Goal: Task Accomplishment & Management: Manage account settings

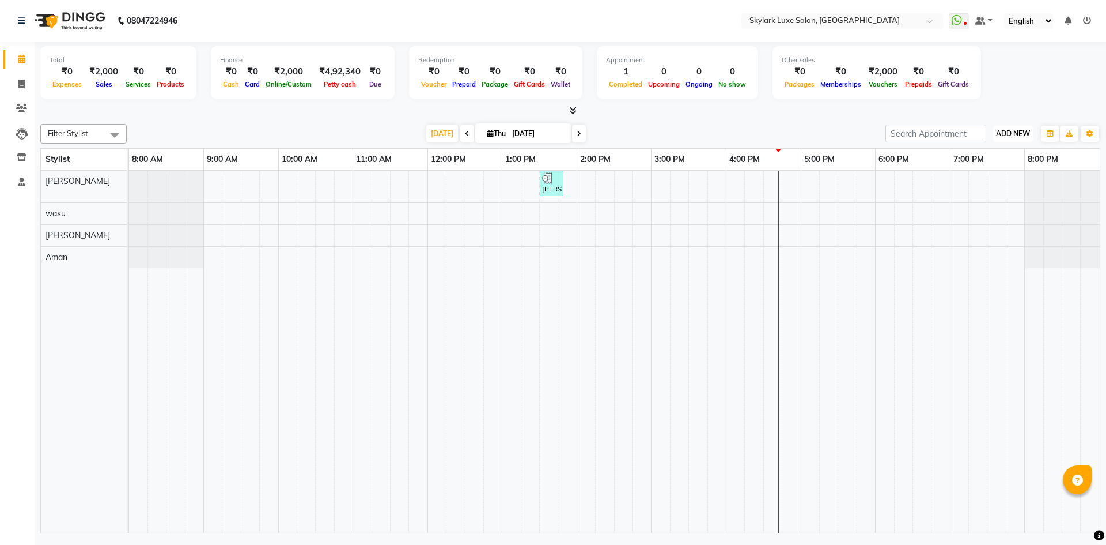
click at [1007, 135] on span "ADD NEW" at bounding box center [1013, 133] width 34 height 9
click at [981, 158] on button "Add Appointment" at bounding box center [987, 155] width 91 height 15
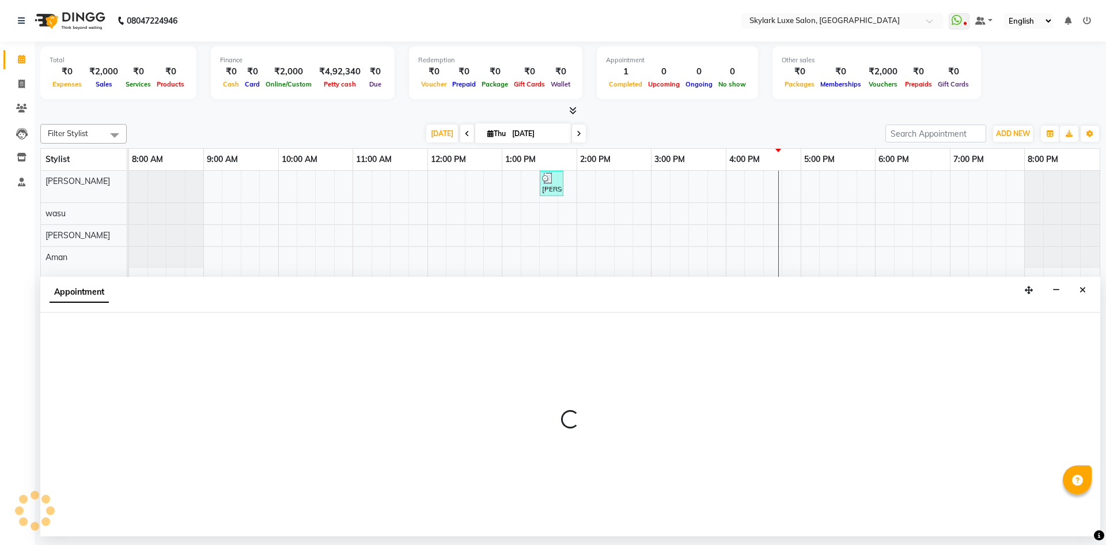
select select "540"
select select "tentative"
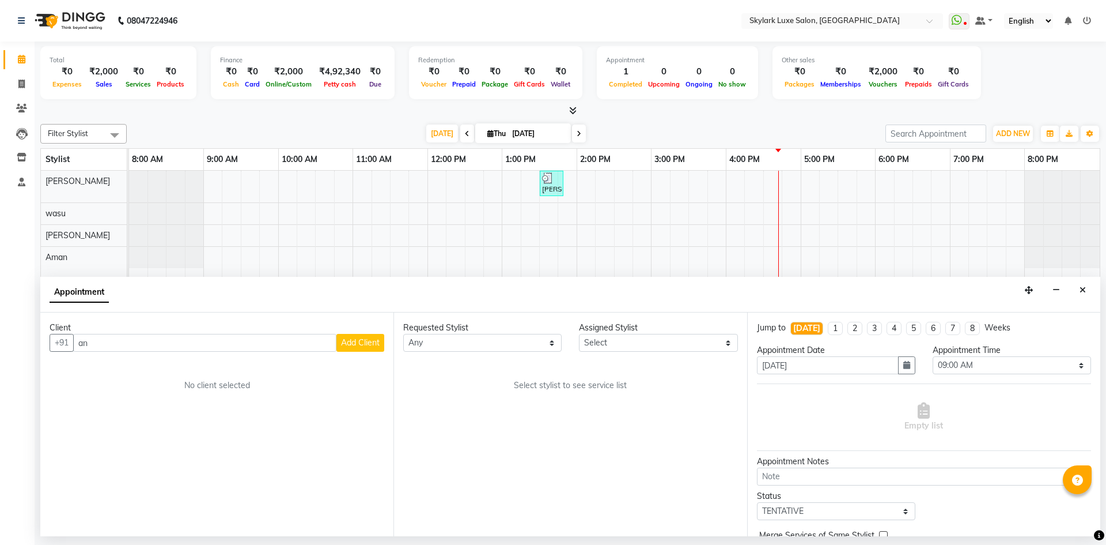
type input "a"
type input "[PERSON_NAME]"
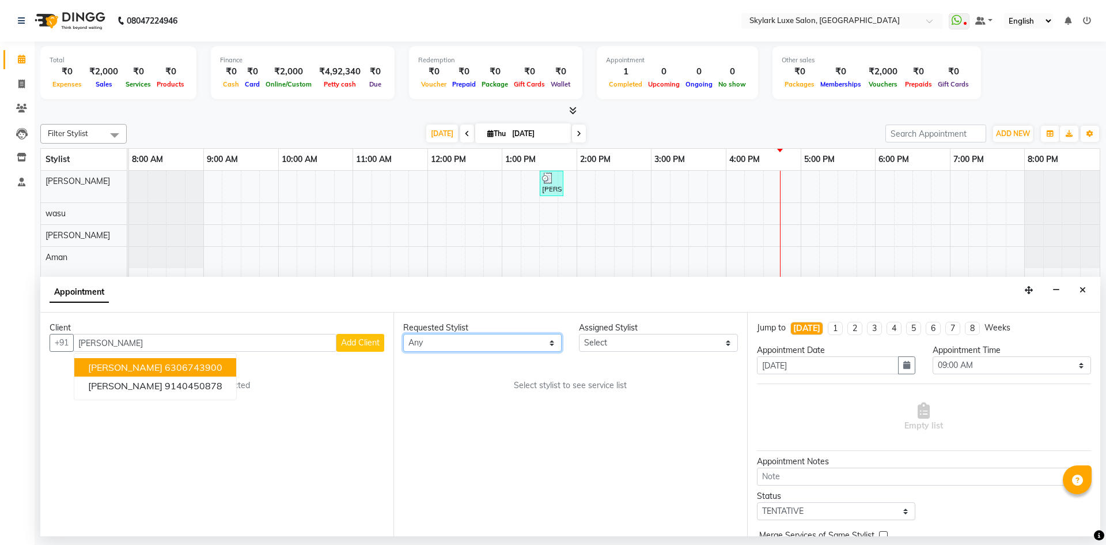
click at [516, 343] on select "Any [PERSON_NAME] [PERSON_NAME] wasu" at bounding box center [482, 343] width 158 height 18
select select "85056"
click at [403, 334] on select "Any [PERSON_NAME] [PERSON_NAME] wasu" at bounding box center [482, 343] width 158 height 18
select select "85056"
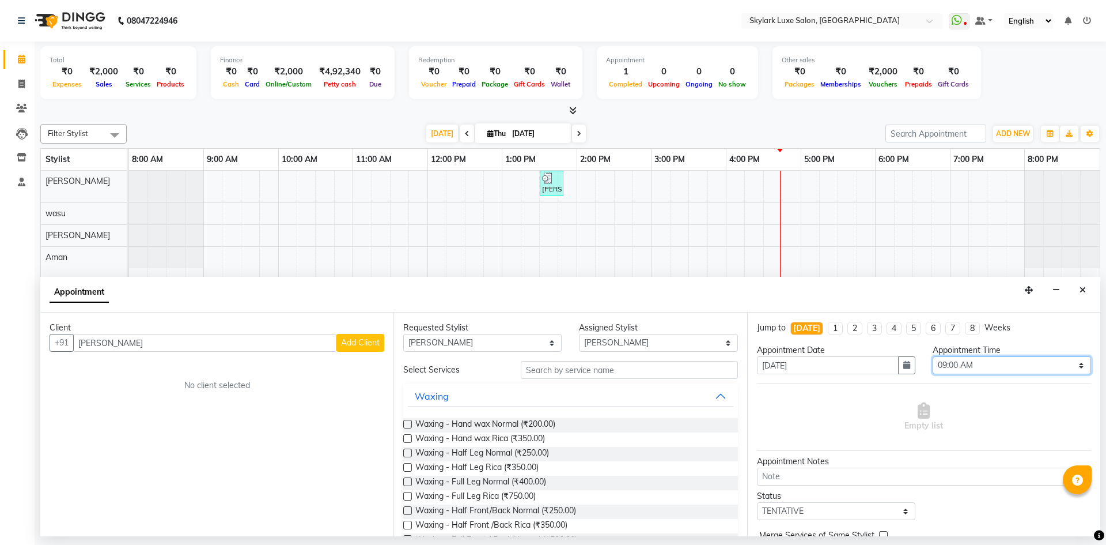
click at [959, 364] on select "Select 09:00 AM 09:15 AM 09:30 AM 09:45 AM 10:00 AM 10:15 AM 10:30 AM 10:45 AM …" at bounding box center [1012, 365] width 158 height 18
click at [933, 356] on select "Select 09:00 AM 09:15 AM 09:30 AM 09:45 AM 10:00 AM 10:15 AM 10:30 AM 10:45 AM …" at bounding box center [1012, 365] width 158 height 18
click at [955, 365] on select "Select 09:00 AM 09:15 AM 09:30 AM 09:45 AM 10:00 AM 10:15 AM 10:30 AM 10:45 AM …" at bounding box center [1012, 365] width 158 height 18
select select "840"
click at [933, 356] on select "Select 09:00 AM 09:15 AM 09:30 AM 09:45 AM 10:00 AM 10:15 AM 10:30 AM 10:45 AM …" at bounding box center [1012, 365] width 158 height 18
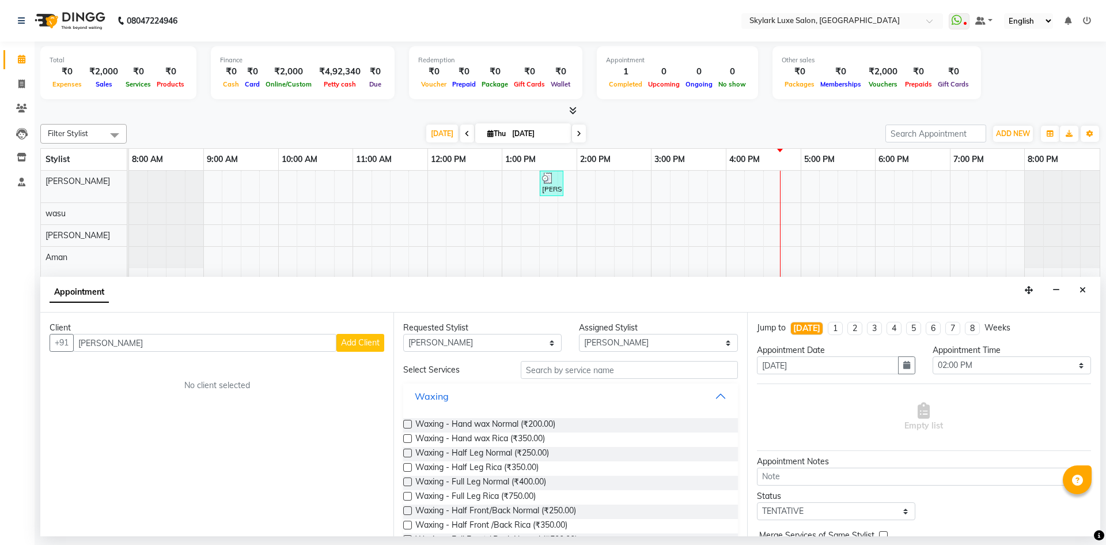
click at [479, 396] on button "Waxing" at bounding box center [570, 396] width 325 height 21
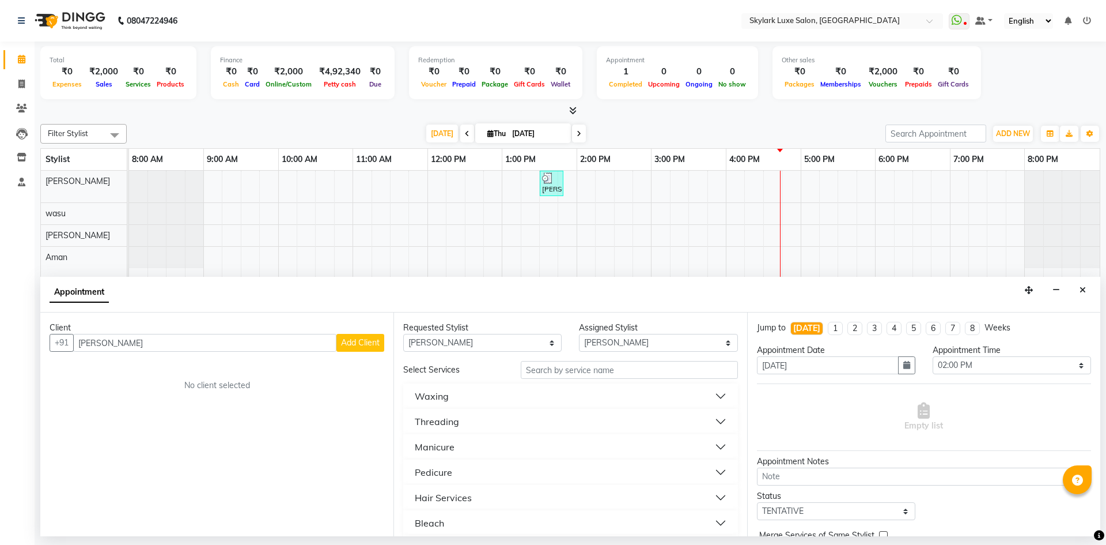
click at [463, 501] on div "Hair Services" at bounding box center [443, 497] width 57 height 14
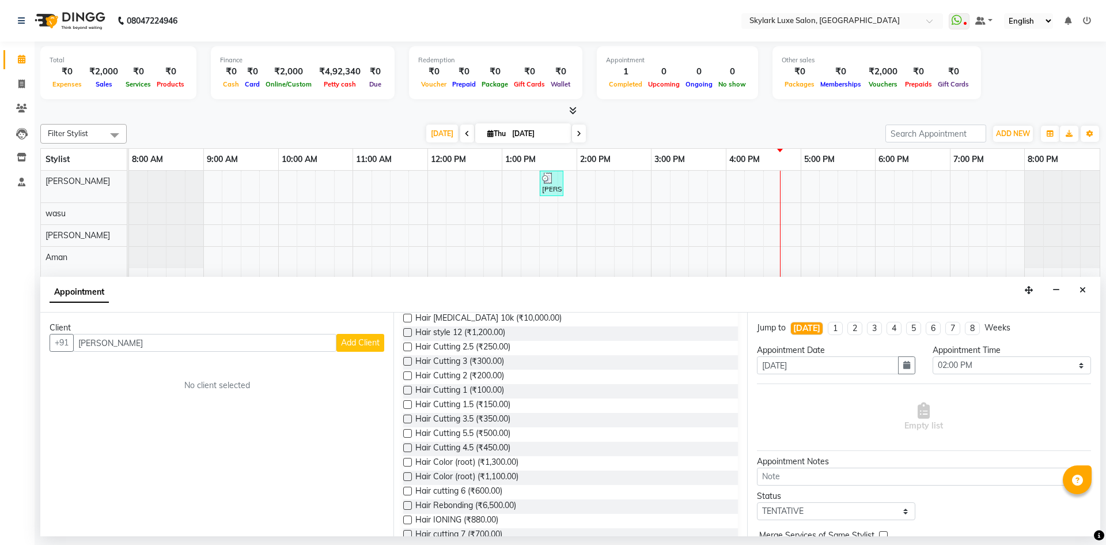
scroll to position [403, 0]
click at [467, 456] on span "Hair Color (root) (₹1,300.00)" at bounding box center [466, 454] width 103 height 14
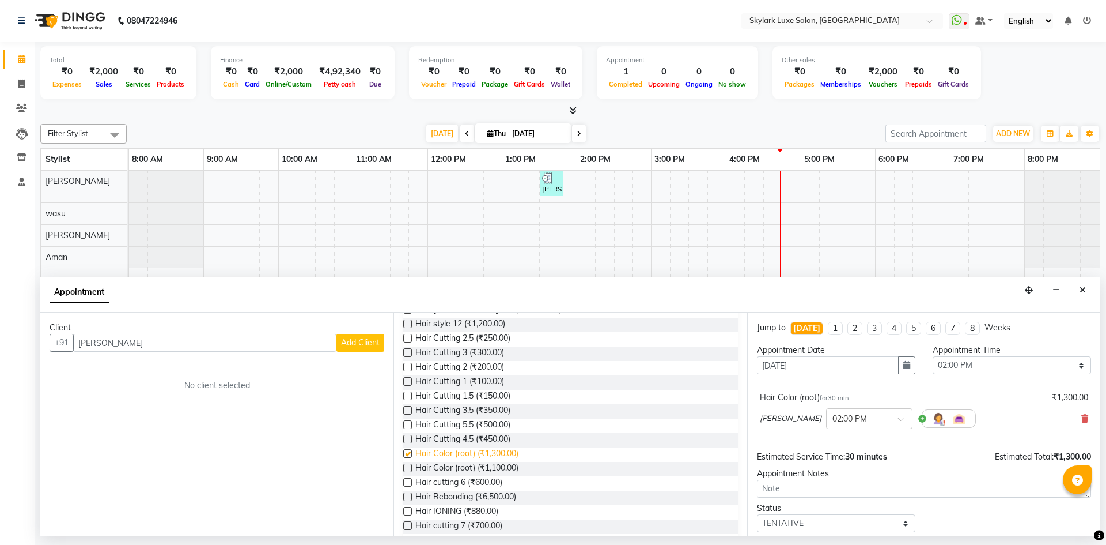
checkbox input "false"
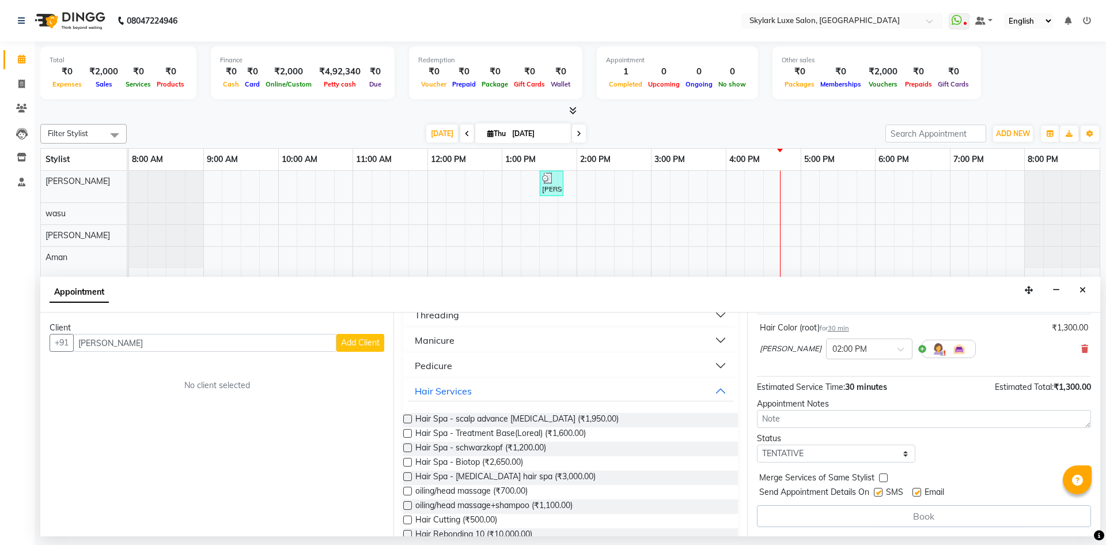
scroll to position [58, 0]
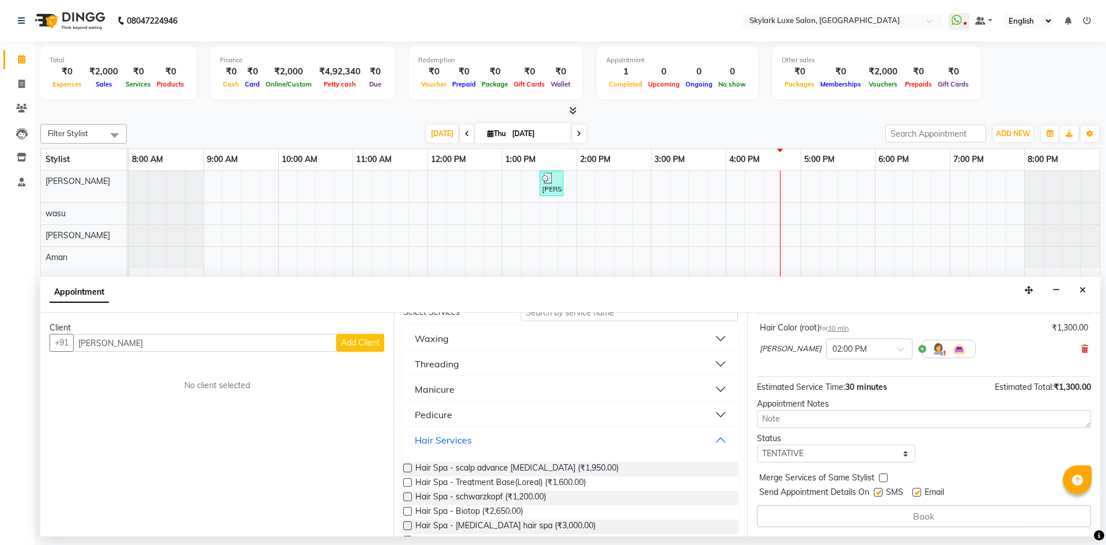
click at [482, 443] on button "Hair Services" at bounding box center [570, 439] width 325 height 21
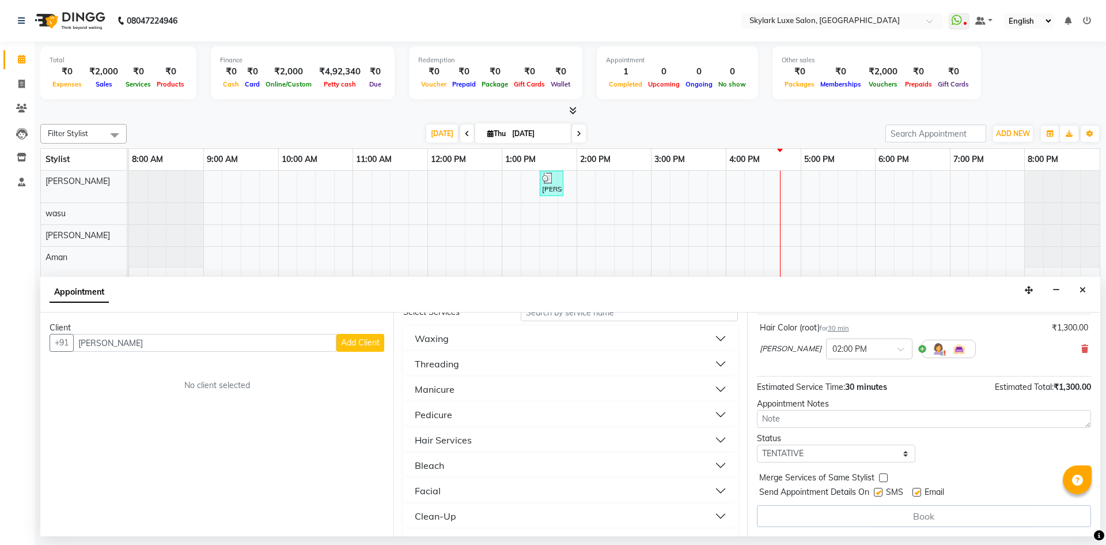
click at [468, 417] on button "Pedicure" at bounding box center [570, 414] width 325 height 21
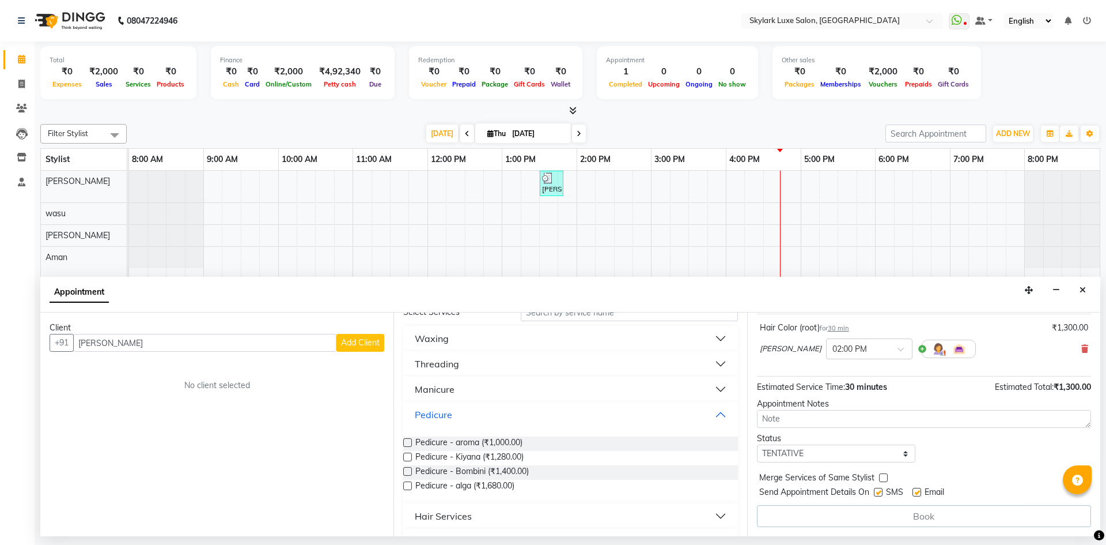
scroll to position [115, 0]
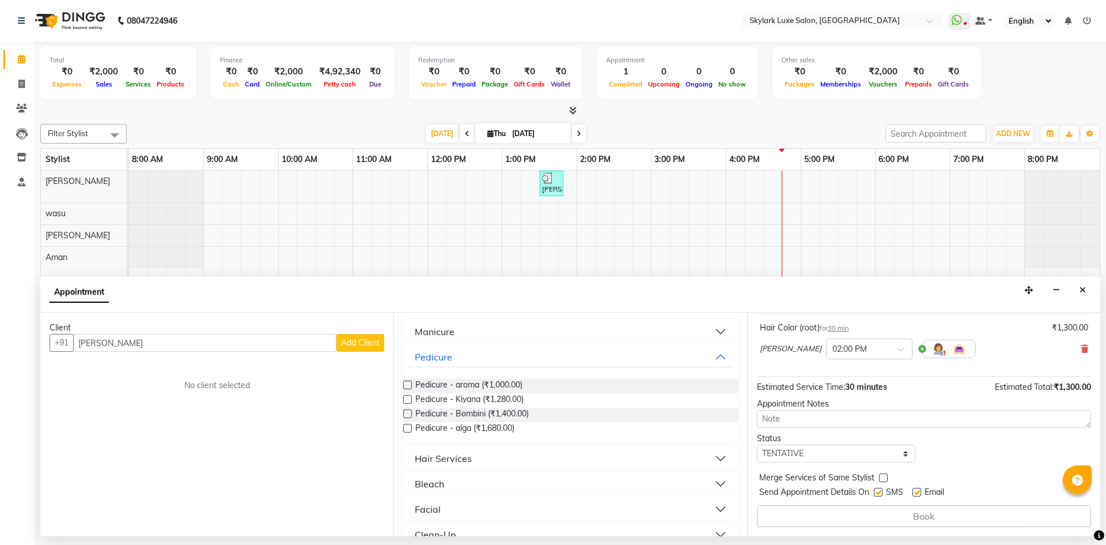
click at [357, 342] on span "Add Client" at bounding box center [360, 342] width 39 height 10
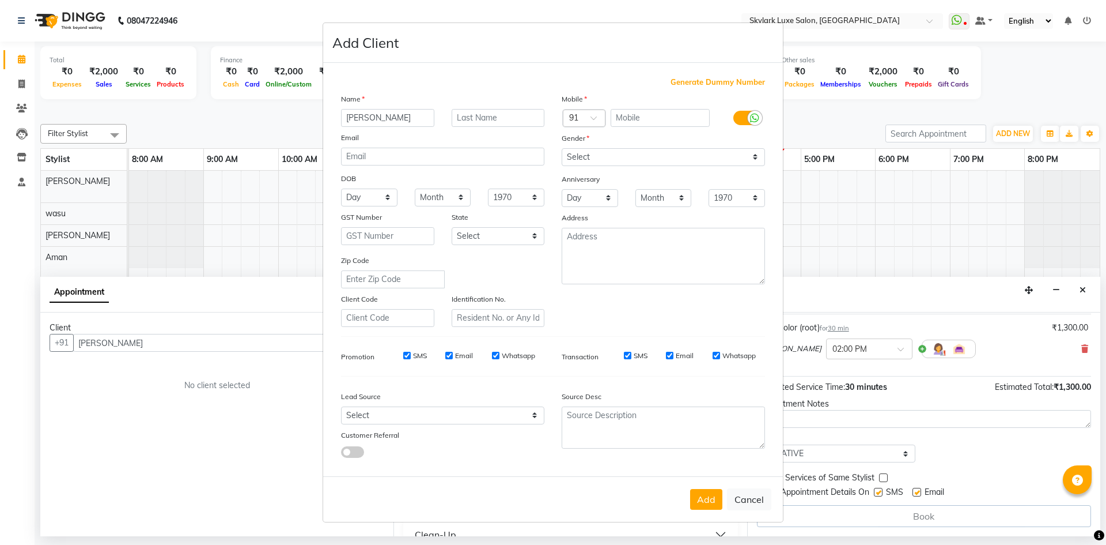
click at [263, 343] on ngb-modal-window "Add Client Generate Dummy Number Name [PERSON_NAME] Email DOB Day 01 02 03 04 0…" at bounding box center [553, 272] width 1106 height 545
click at [742, 502] on button "Cancel" at bounding box center [749, 499] width 44 height 22
select select
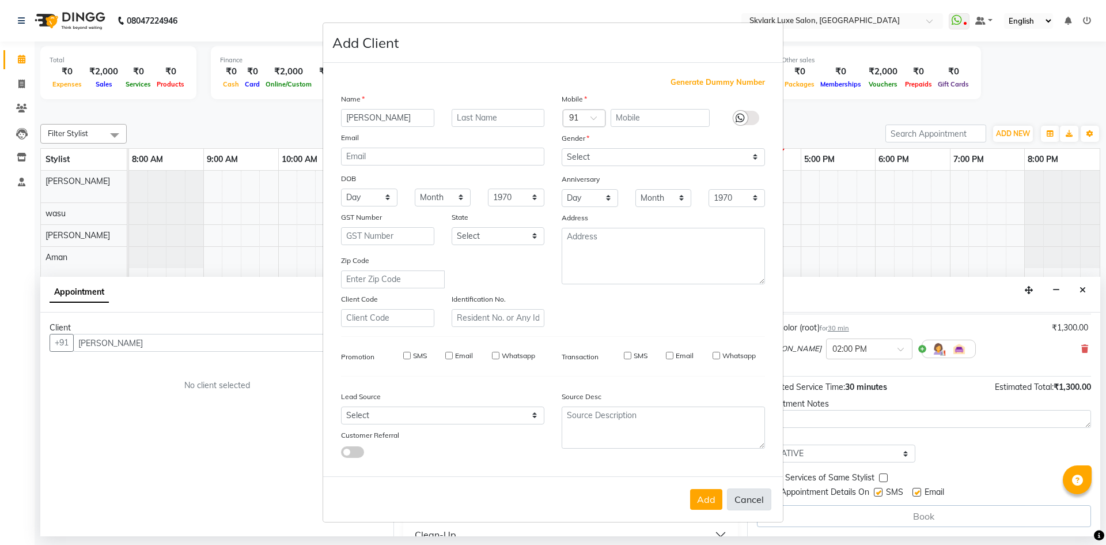
select select
checkbox input "false"
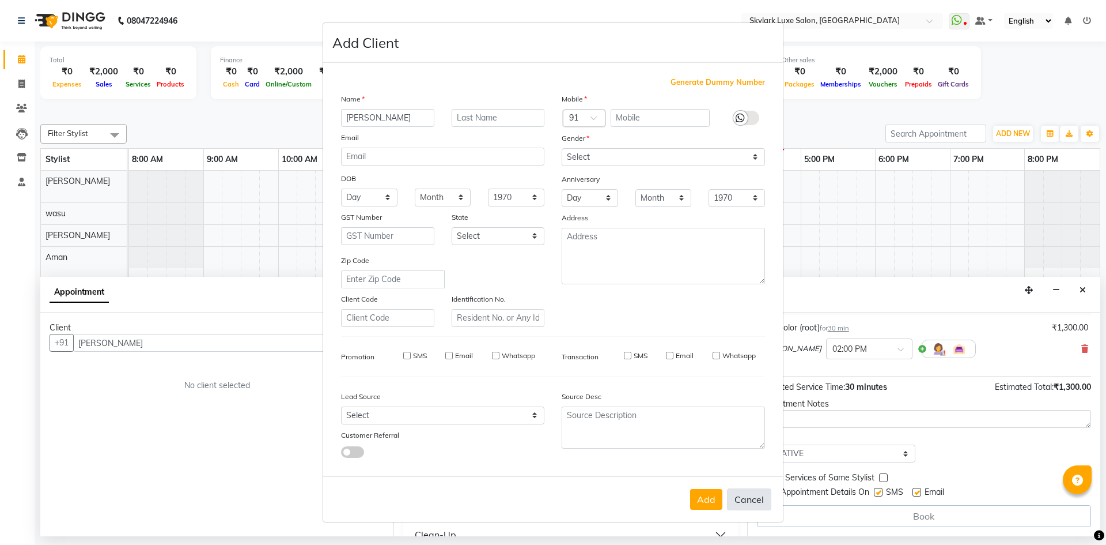
checkbox input "false"
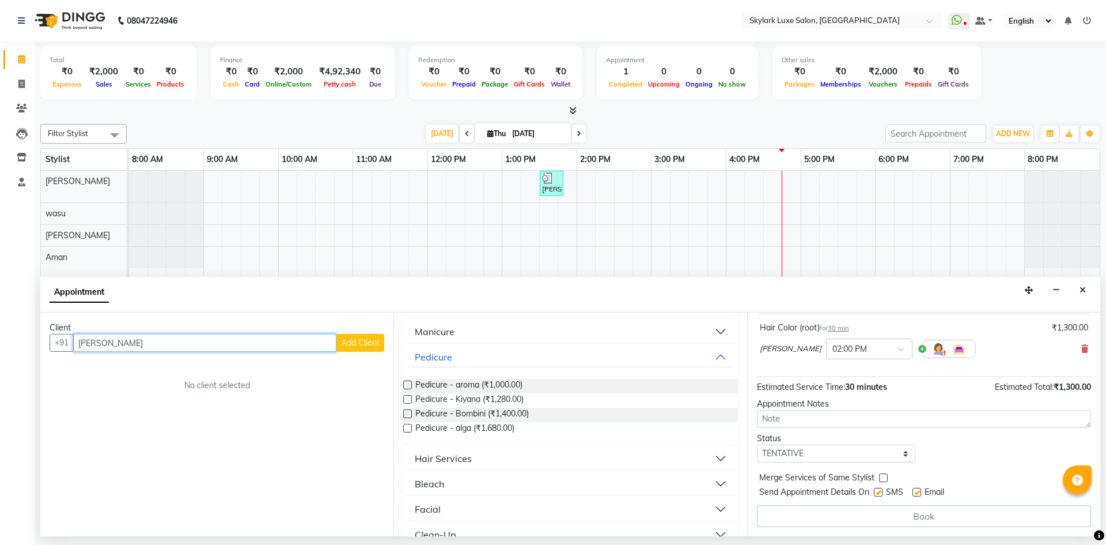
click at [302, 339] on input "[PERSON_NAME]" at bounding box center [204, 343] width 263 height 18
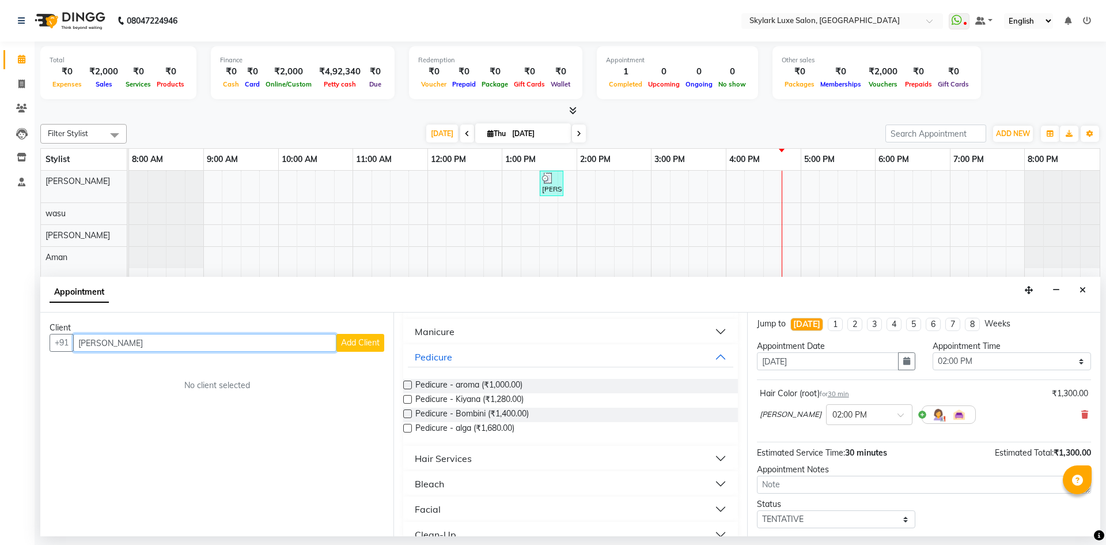
scroll to position [0, 0]
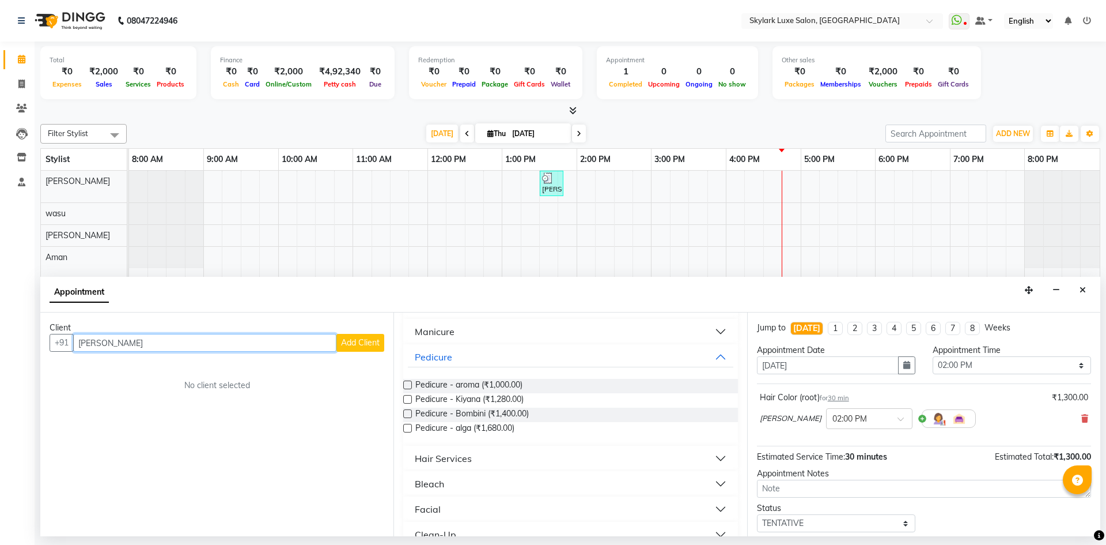
click at [323, 346] on input "[PERSON_NAME]" at bounding box center [204, 343] width 263 height 18
click at [120, 370] on span "[PERSON_NAME]" at bounding box center [125, 367] width 74 height 12
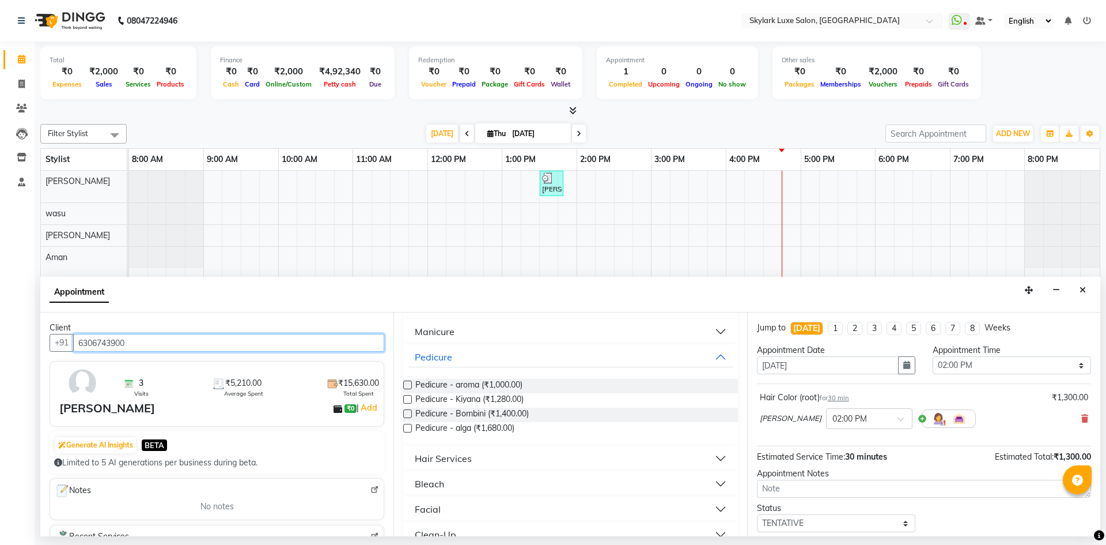
type input "6306743900"
click at [460, 361] on button "Pedicure" at bounding box center [570, 356] width 325 height 21
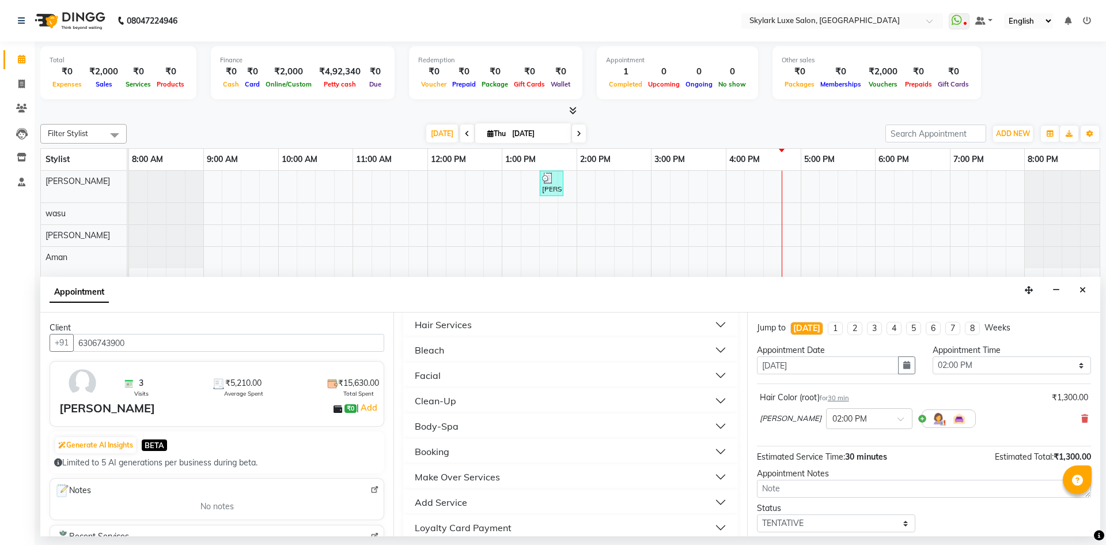
scroll to position [115, 0]
click at [459, 354] on button "Pedicure" at bounding box center [570, 356] width 325 height 21
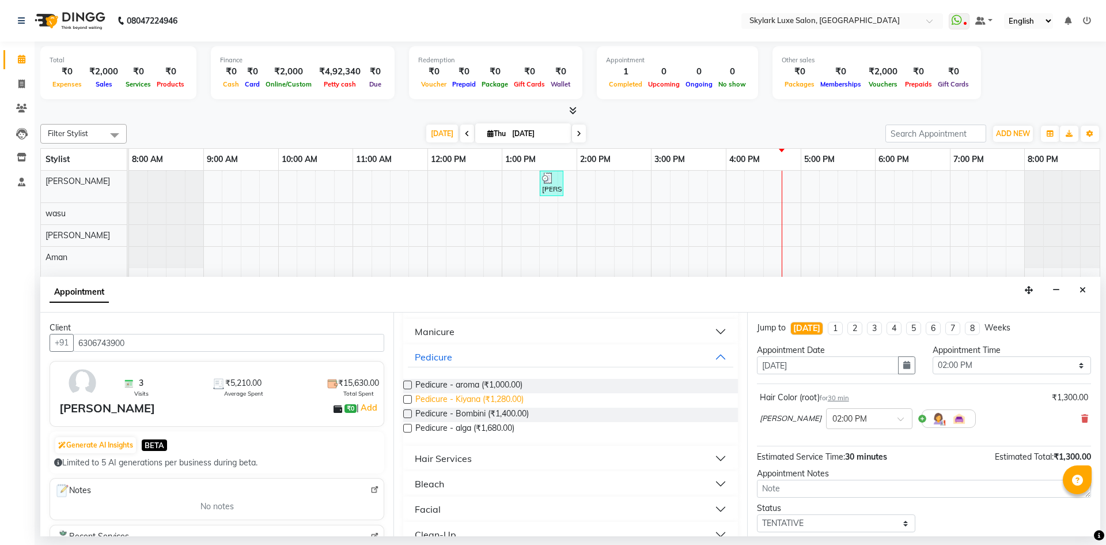
click at [469, 396] on span "Pedicure - Kiyana (₹1,280.00)" at bounding box center [469, 400] width 108 height 14
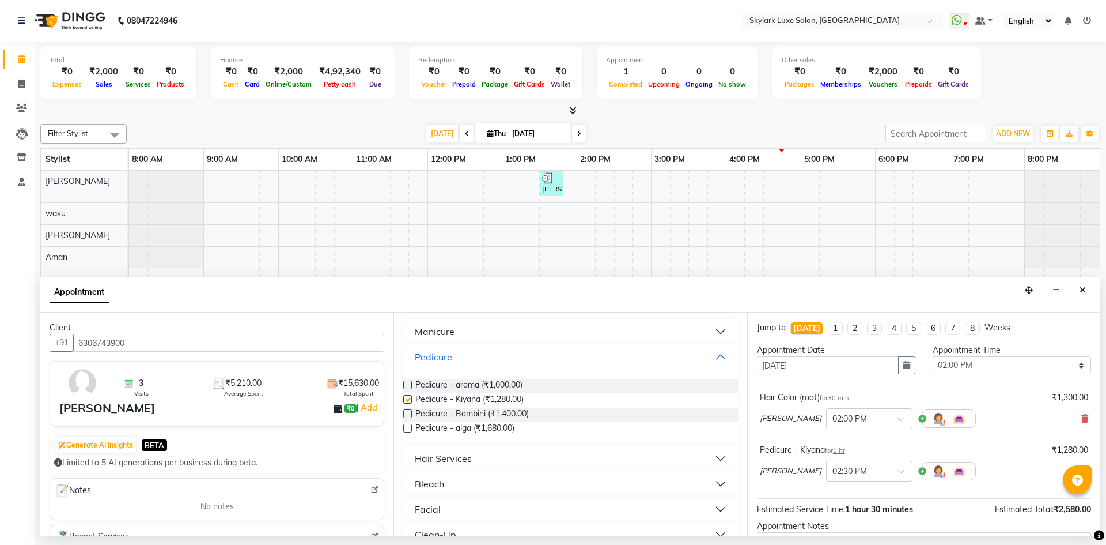
checkbox input "false"
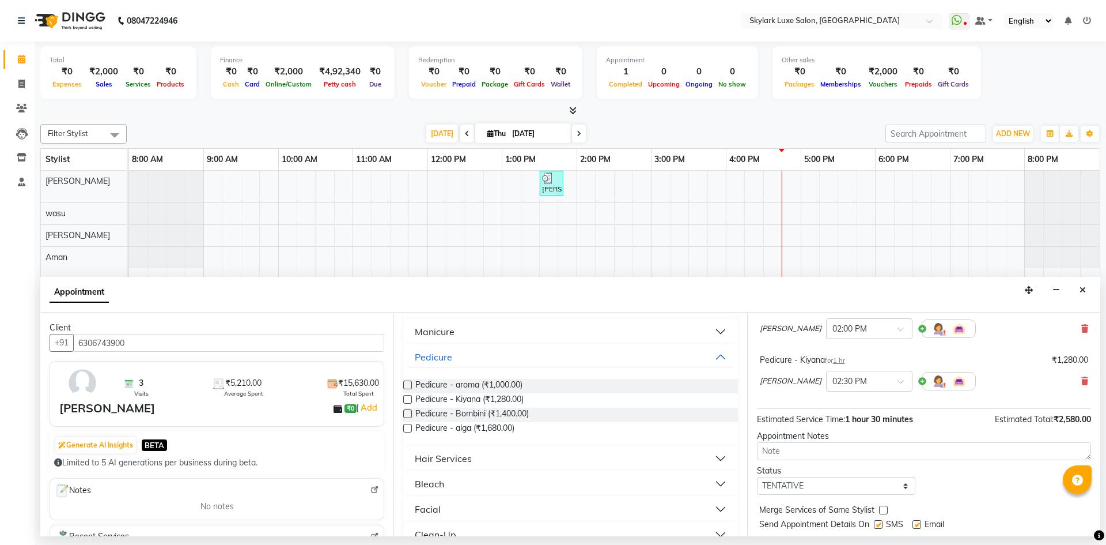
scroll to position [121, 0]
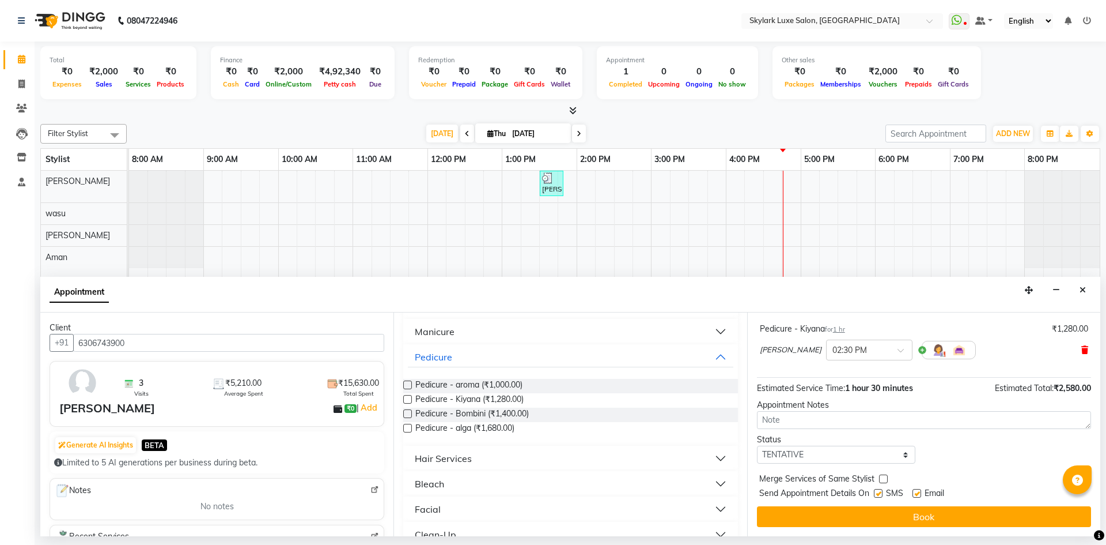
click at [1082, 349] on icon at bounding box center [1085, 350] width 7 height 8
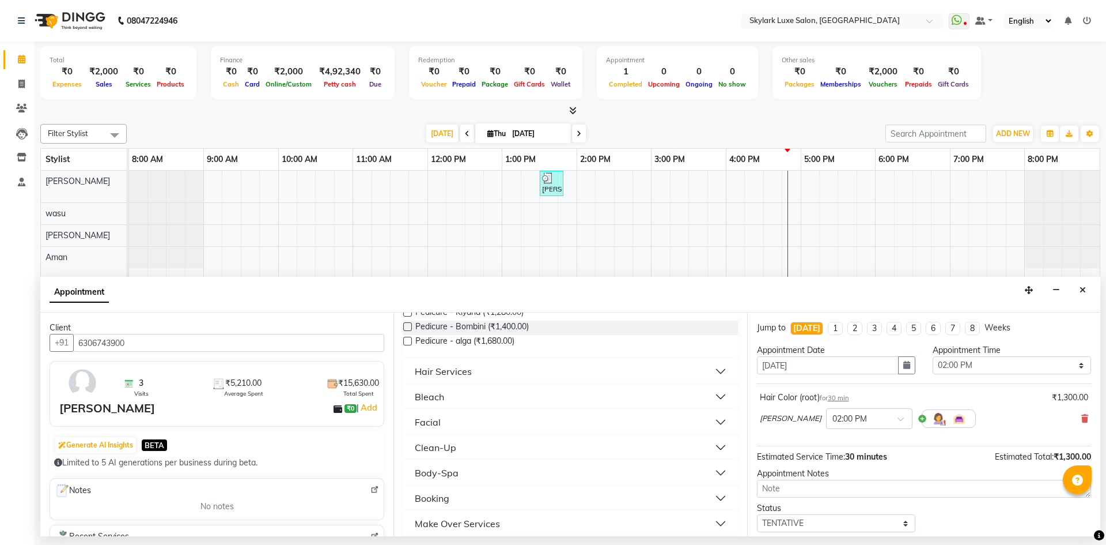
scroll to position [145, 0]
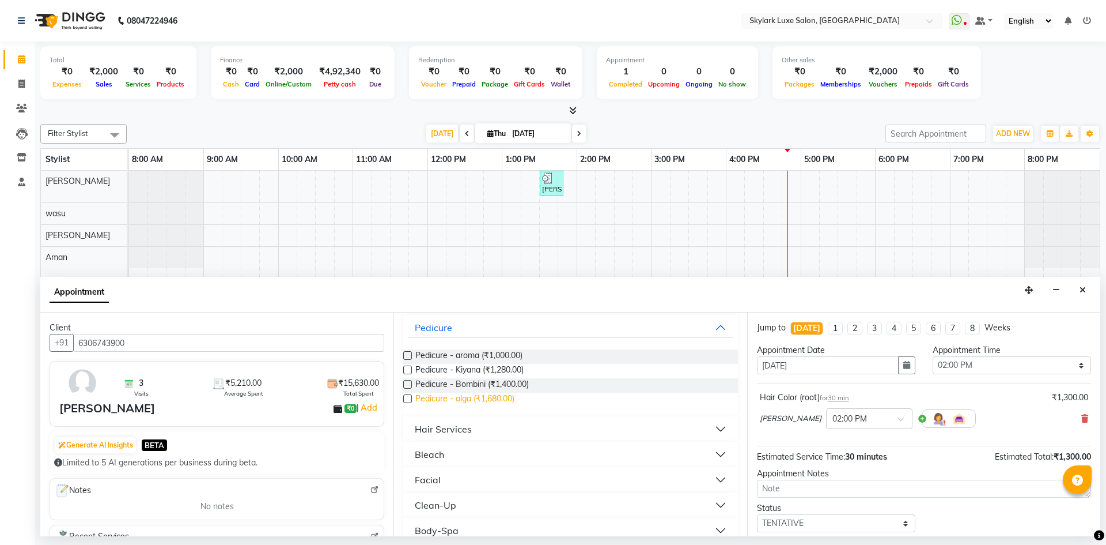
click at [492, 399] on span "Pedicure - alga (₹1,680.00)" at bounding box center [464, 399] width 99 height 14
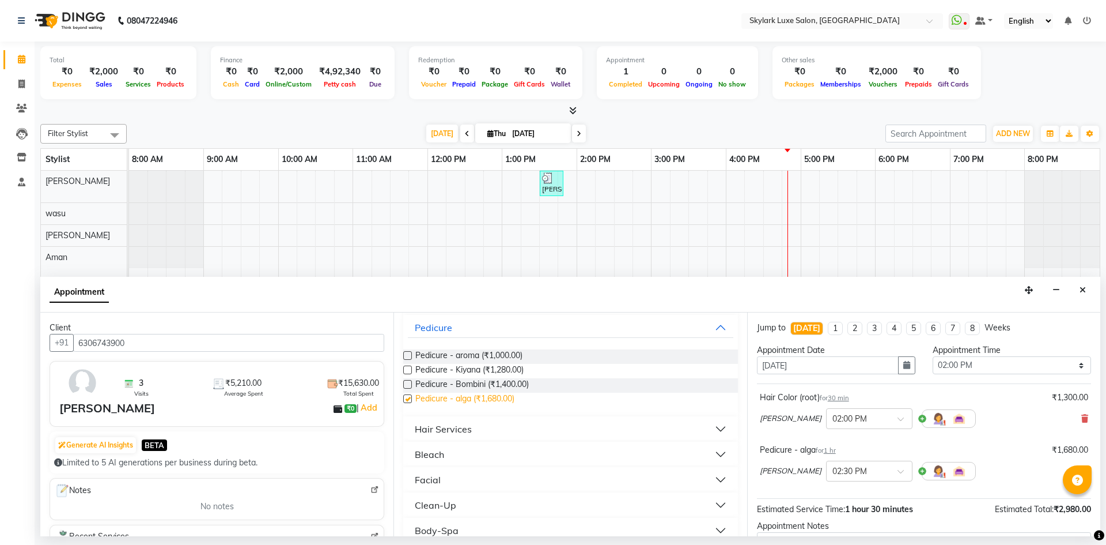
checkbox input "false"
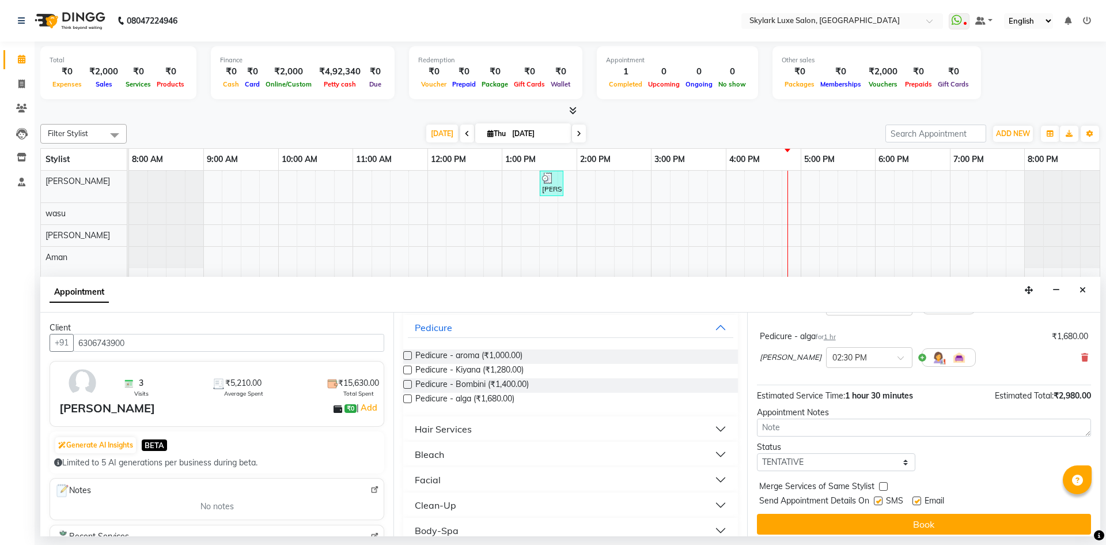
scroll to position [121, 0]
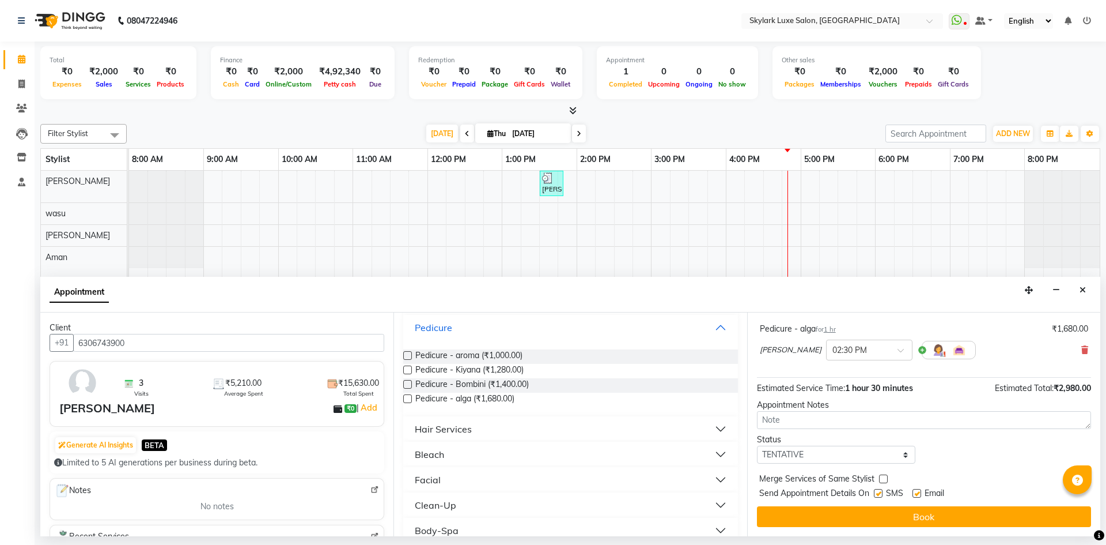
click at [537, 326] on button "Pedicure" at bounding box center [570, 327] width 325 height 21
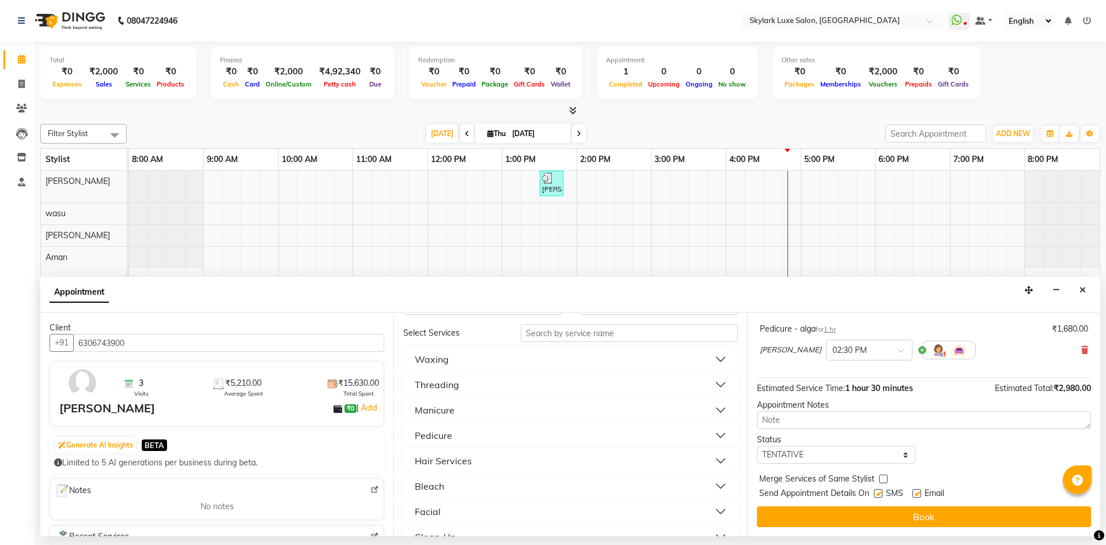
scroll to position [29, 0]
click at [503, 375] on button "Waxing" at bounding box center [570, 366] width 325 height 21
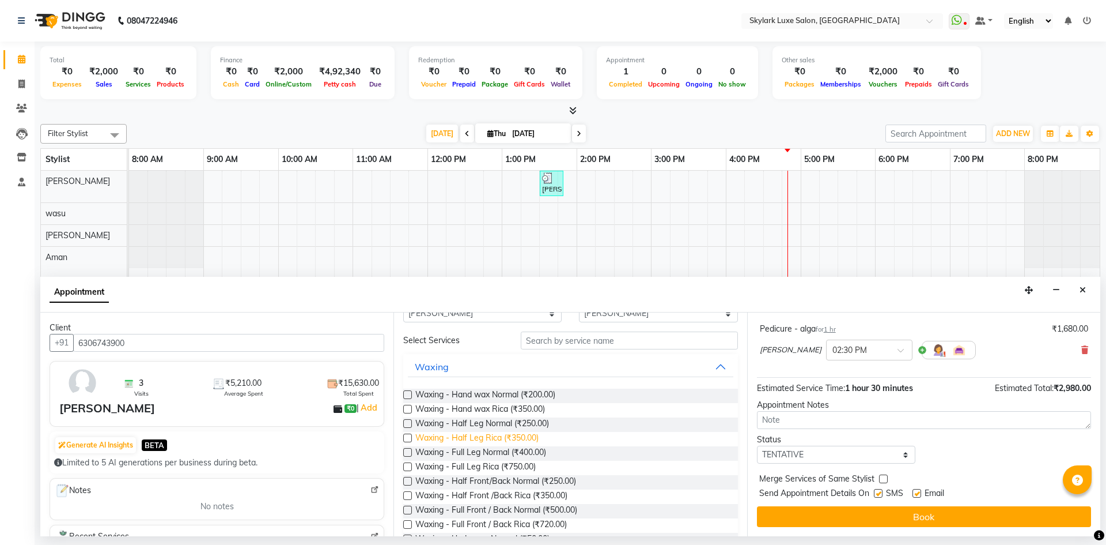
click at [513, 437] on span "Waxing - Half Leg Rica (₹350.00)" at bounding box center [476, 439] width 123 height 14
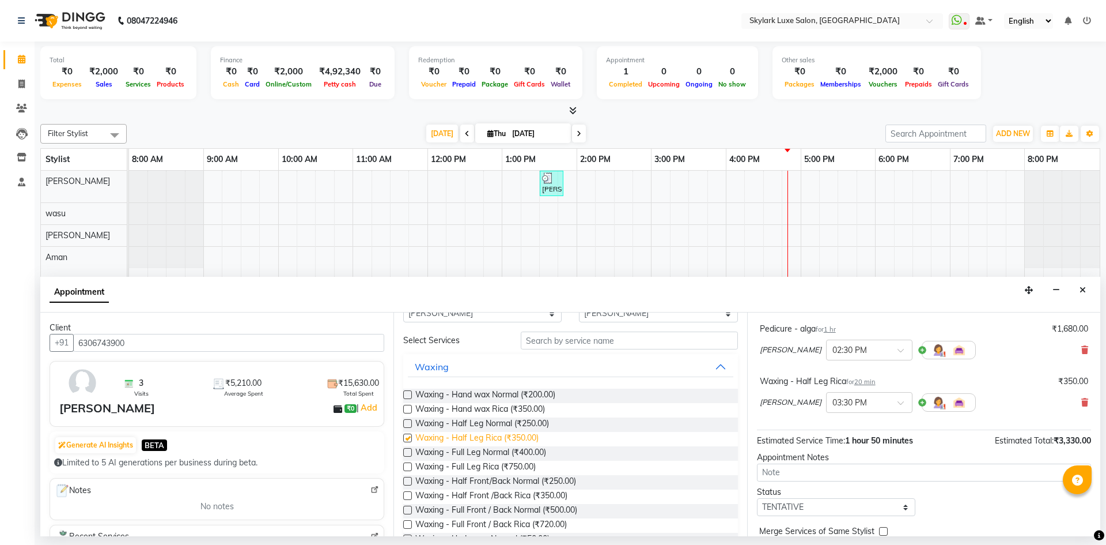
checkbox input "false"
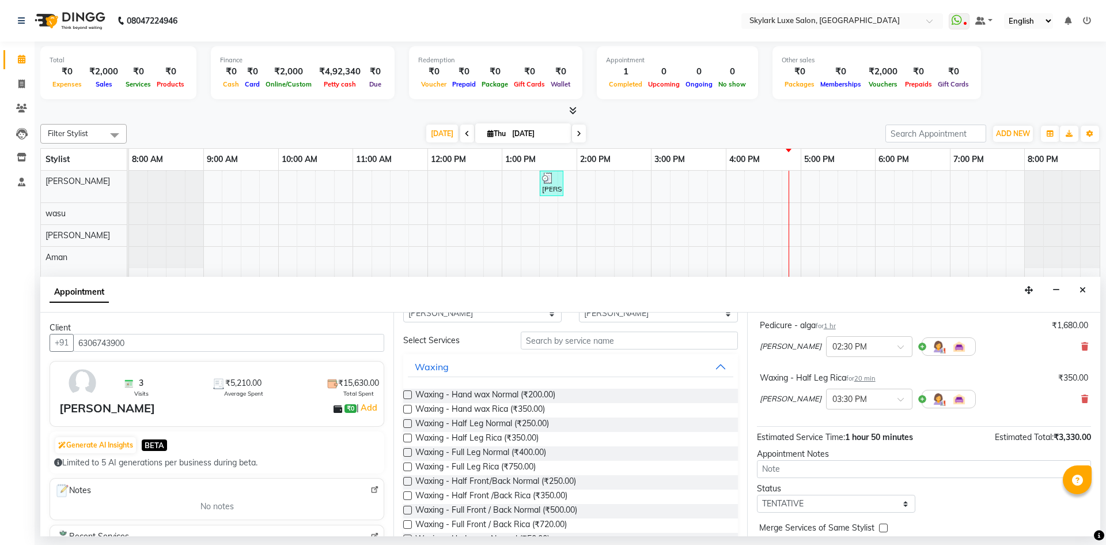
scroll to position [173, 0]
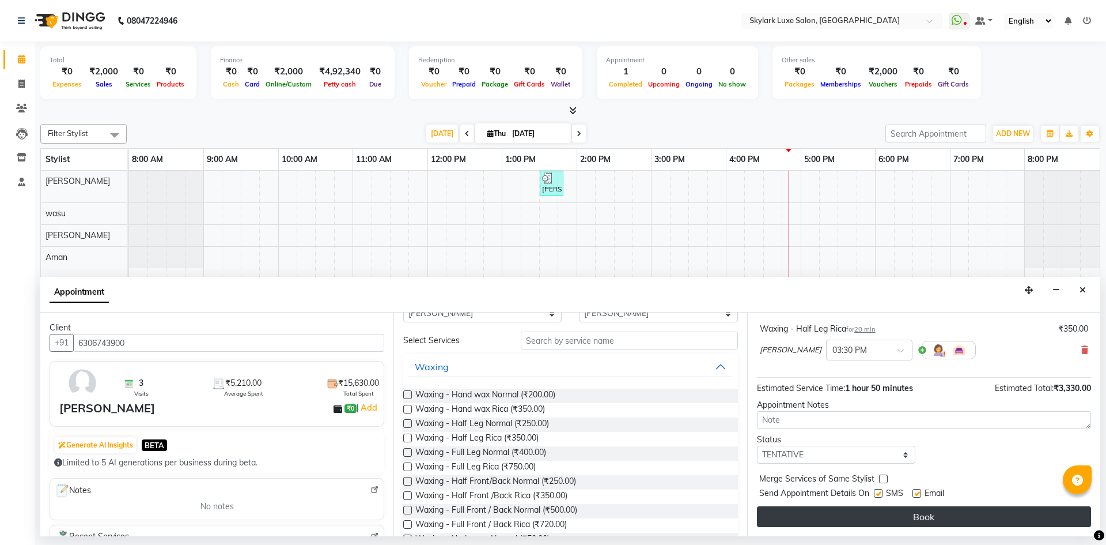
click at [916, 516] on button "Book" at bounding box center [924, 516] width 334 height 21
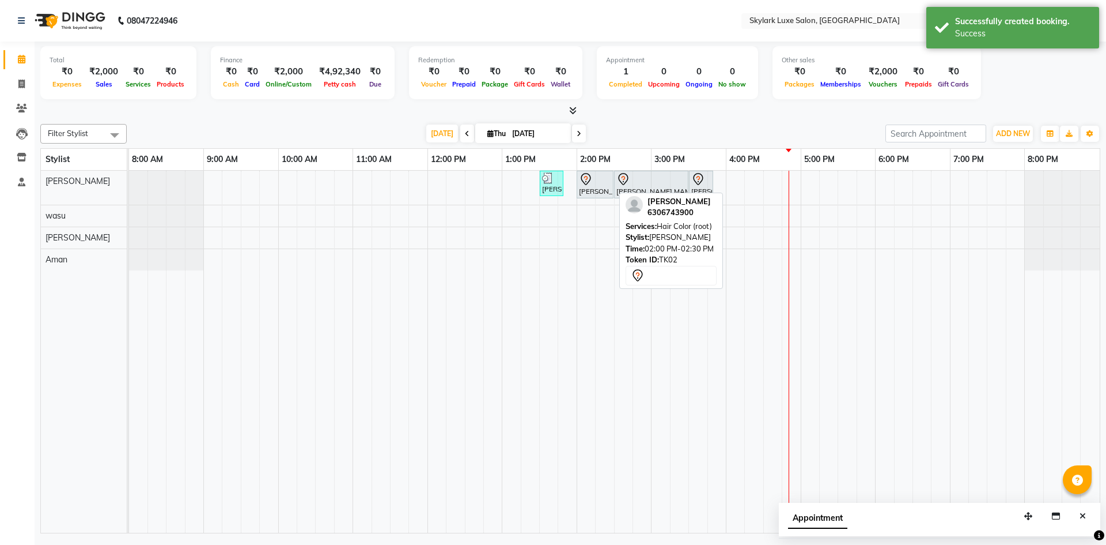
click at [585, 182] on icon at bounding box center [586, 179] width 14 height 14
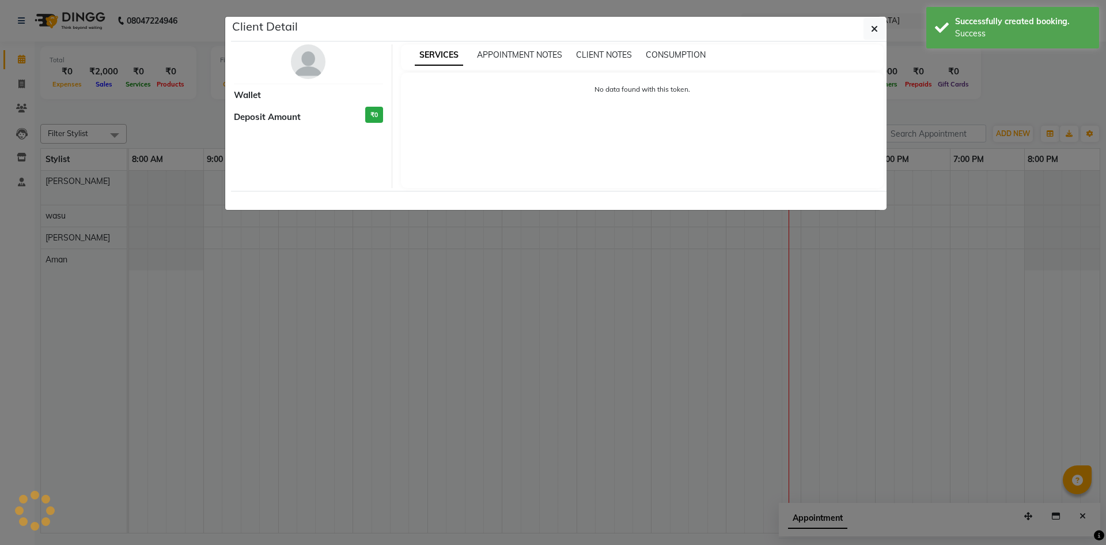
select select "7"
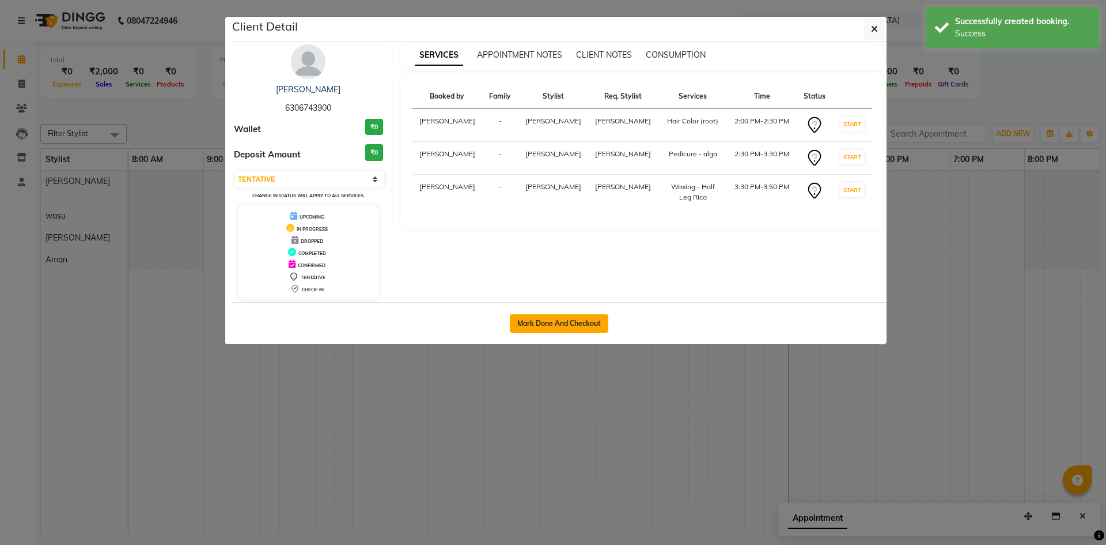
click at [568, 324] on button "Mark Done And Checkout" at bounding box center [559, 323] width 99 height 18
select select "service"
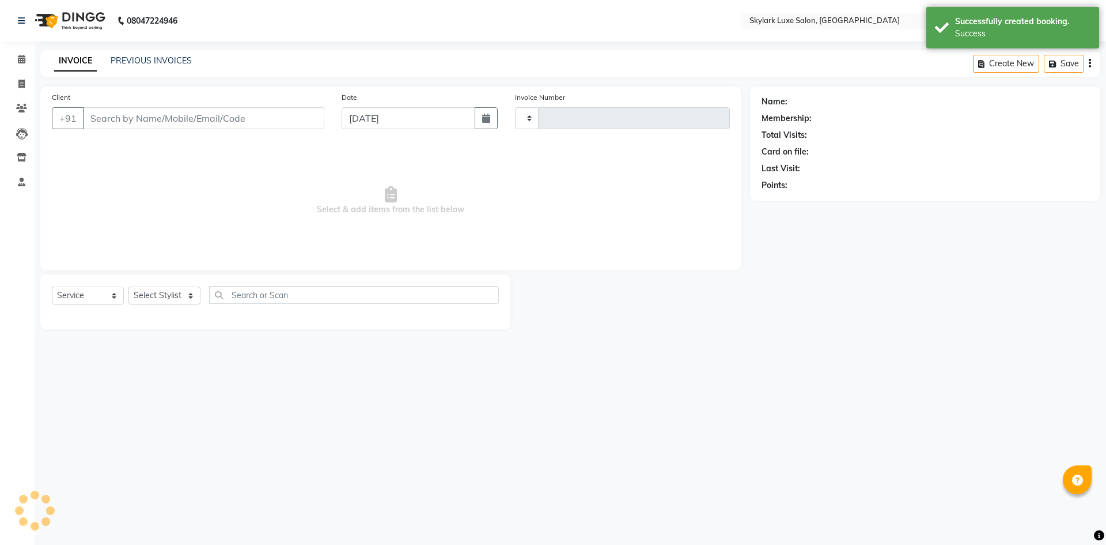
type input "0513"
select select "8191"
type input "6306743900"
select select "85056"
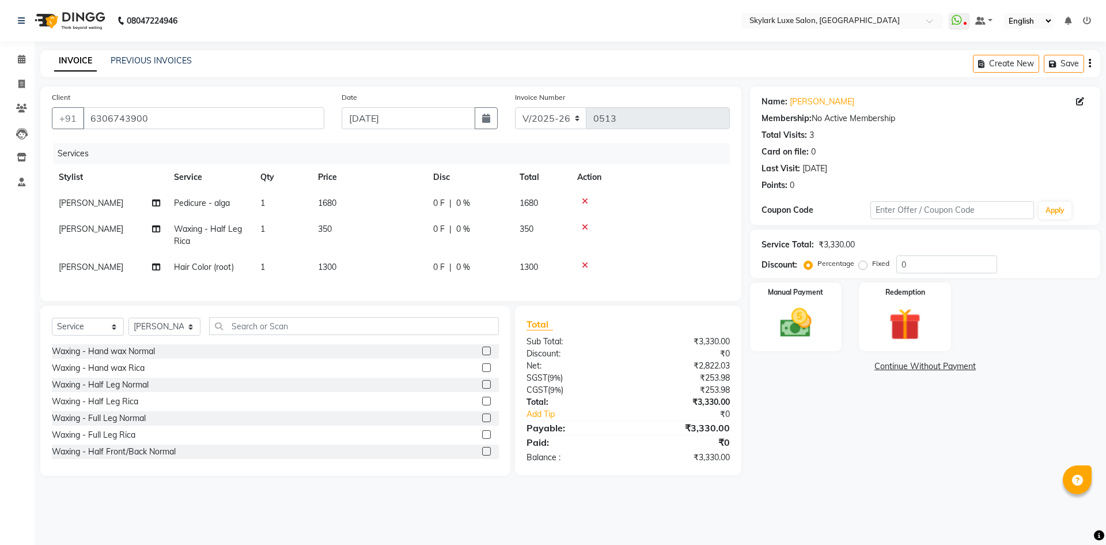
click at [326, 263] on span "1300" at bounding box center [327, 267] width 18 height 10
select select "85056"
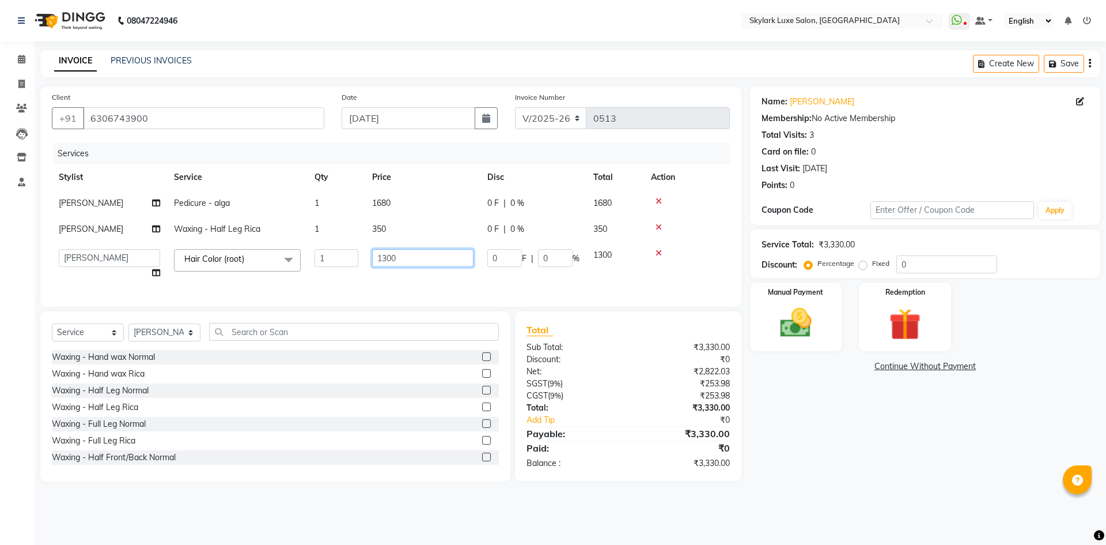
click at [385, 256] on input "1300" at bounding box center [422, 258] width 101 height 18
type input "1200"
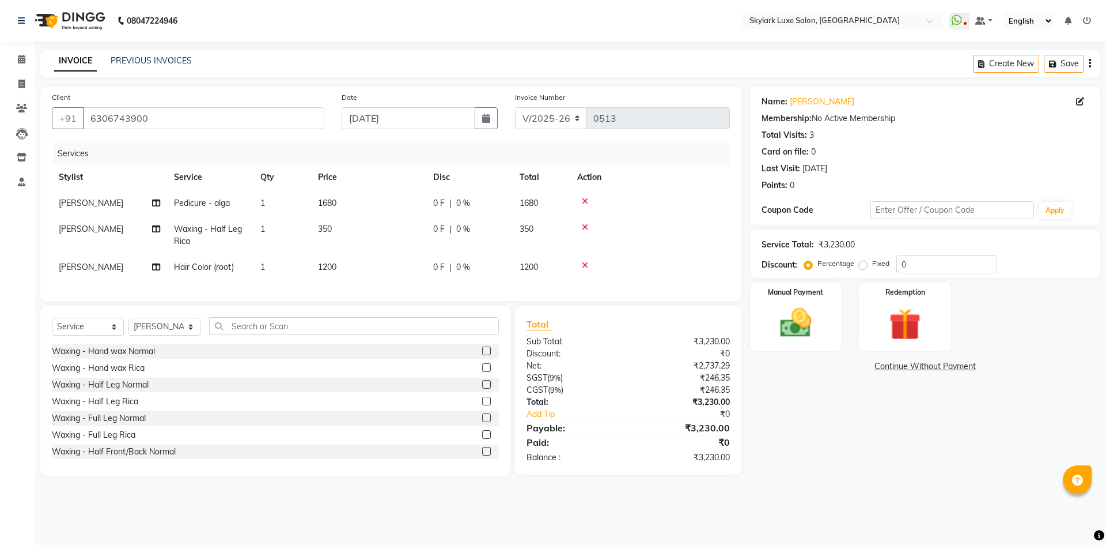
click at [419, 189] on th "Price" at bounding box center [368, 177] width 115 height 26
click at [810, 323] on img at bounding box center [796, 323] width 54 height 38
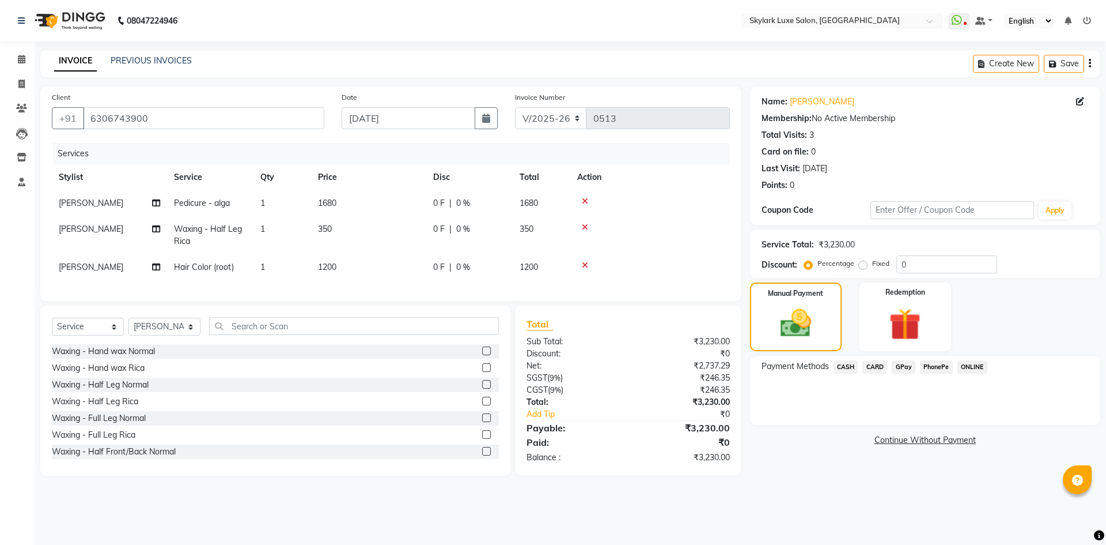
click at [841, 366] on span "CASH" at bounding box center [846, 366] width 25 height 13
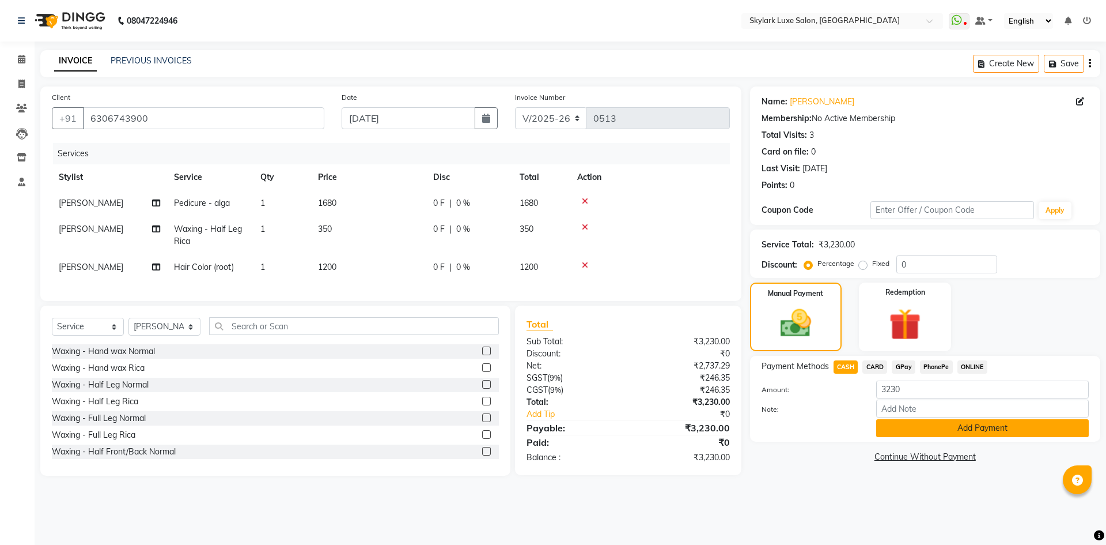
click at [925, 430] on button "Add Payment" at bounding box center [982, 428] width 213 height 18
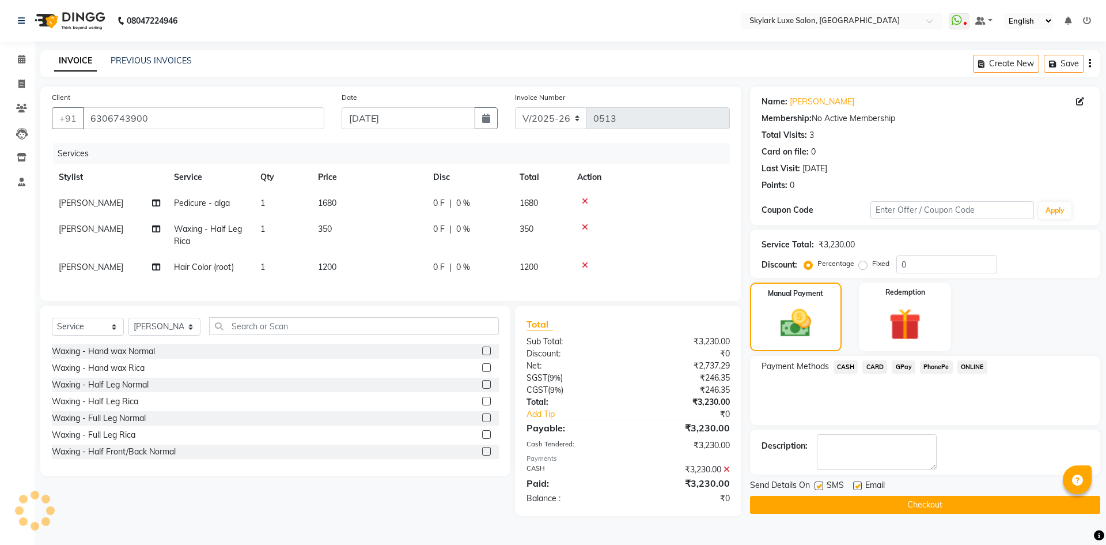
click at [936, 501] on button "Checkout" at bounding box center [925, 505] width 350 height 18
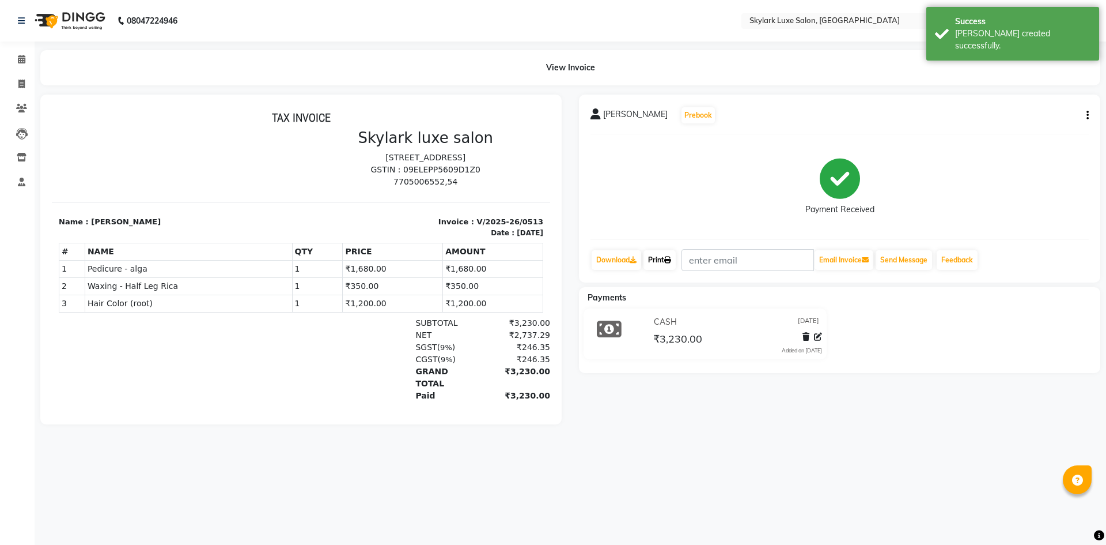
click at [664, 259] on link "Print" at bounding box center [660, 260] width 32 height 20
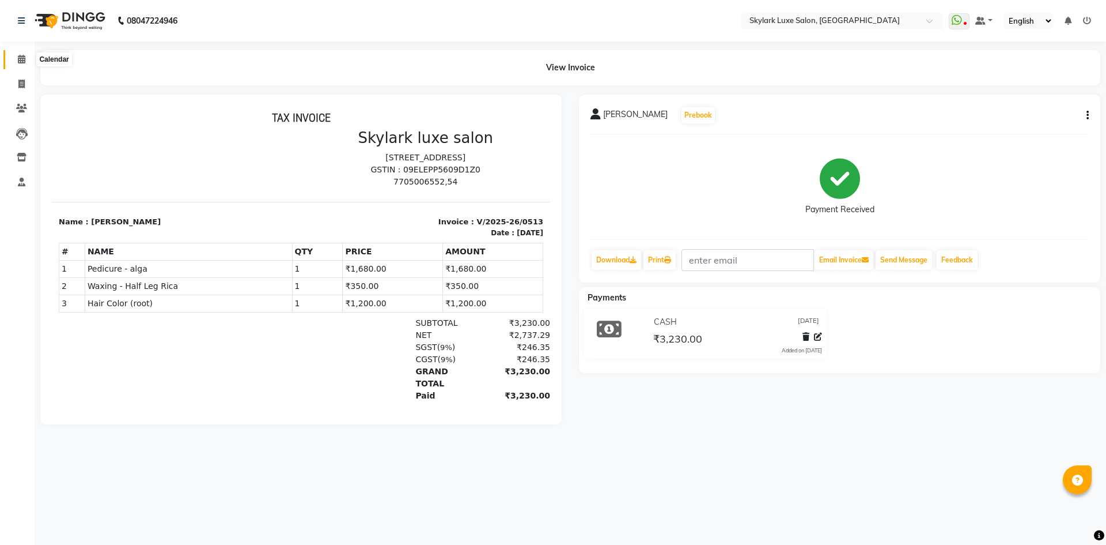
click at [19, 60] on icon at bounding box center [21, 59] width 7 height 9
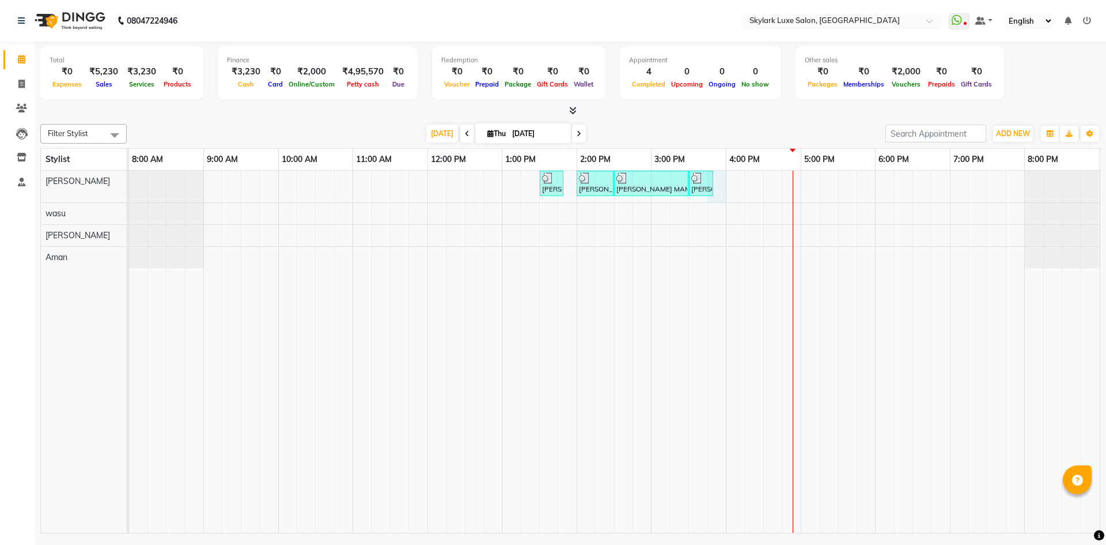
click at [721, 190] on div "[PERSON_NAME], TK01, 01:30 PM-01:50 PM, Waxing - Hand wax Normal [PERSON_NAME] …" at bounding box center [614, 352] width 971 height 362
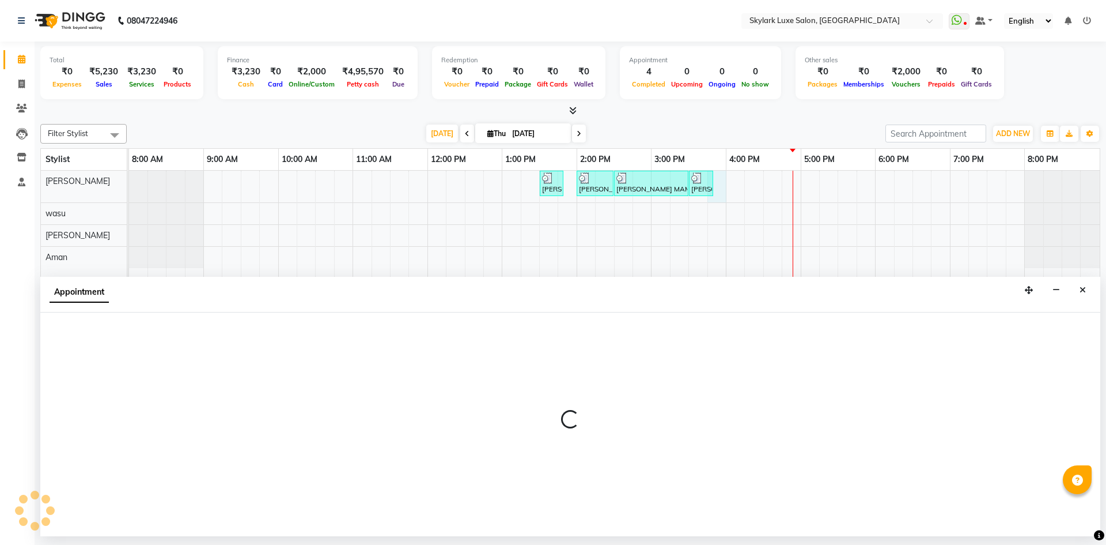
select select "85056"
select select "945"
select select "tentative"
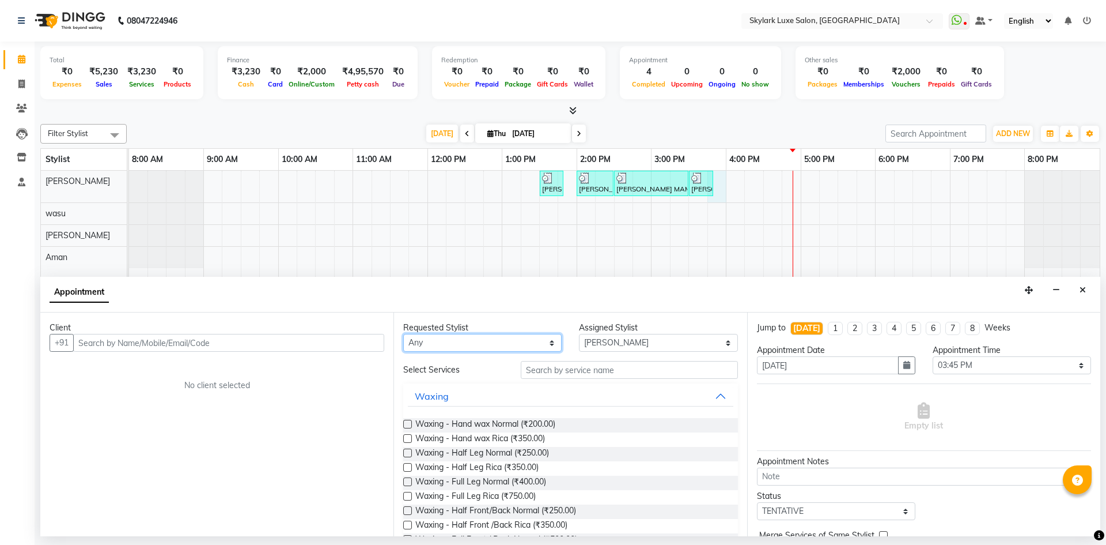
click at [475, 337] on select "Any [PERSON_NAME] [PERSON_NAME] wasu" at bounding box center [482, 343] width 158 height 18
select select "85056"
click at [403, 334] on select "Any [PERSON_NAME] [PERSON_NAME] wasu" at bounding box center [482, 343] width 158 height 18
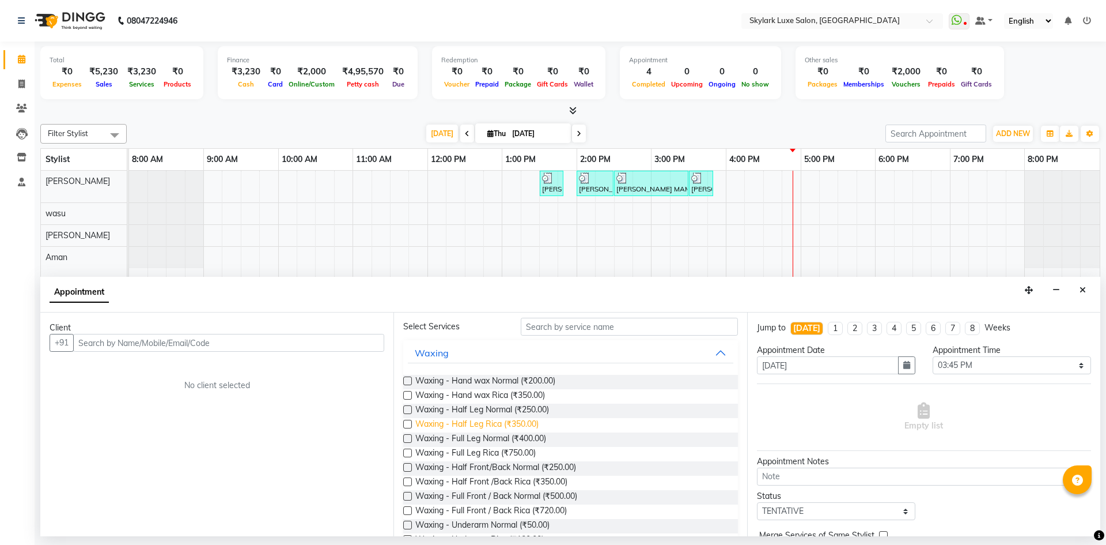
scroll to position [115, 0]
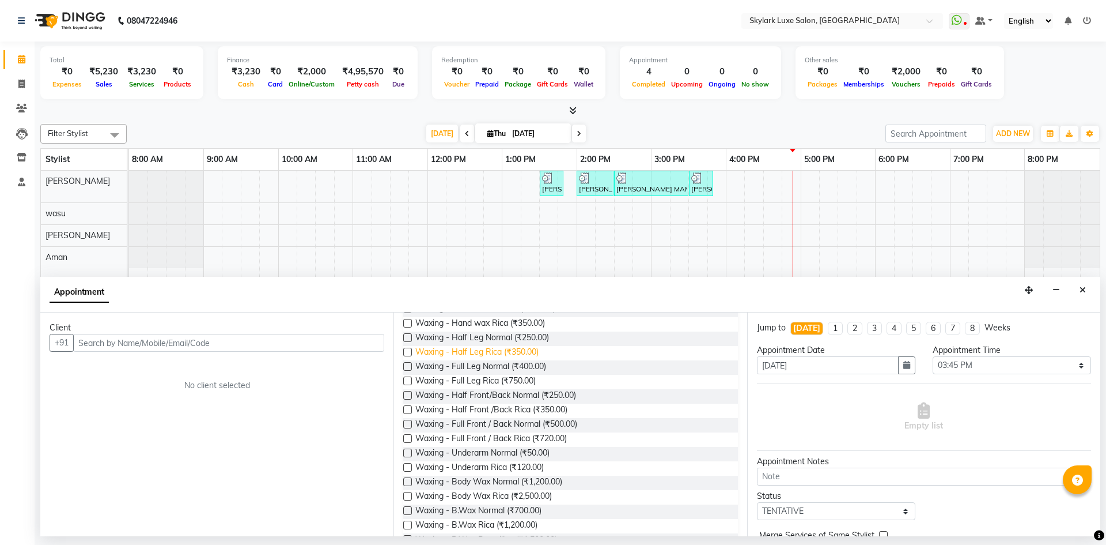
click at [489, 351] on span "Waxing - Half Leg Rica (₹350.00)" at bounding box center [476, 353] width 123 height 14
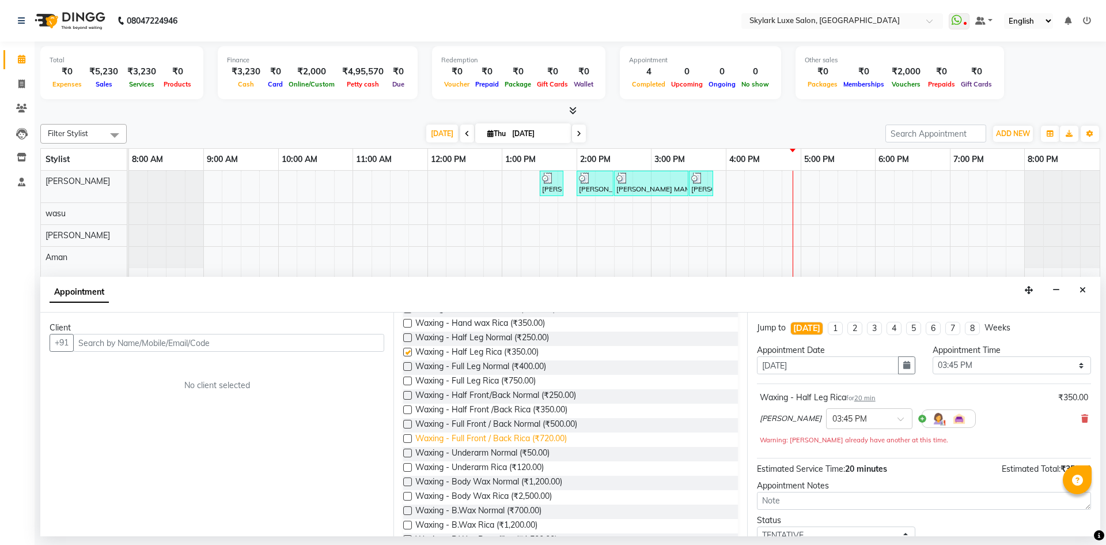
checkbox input "false"
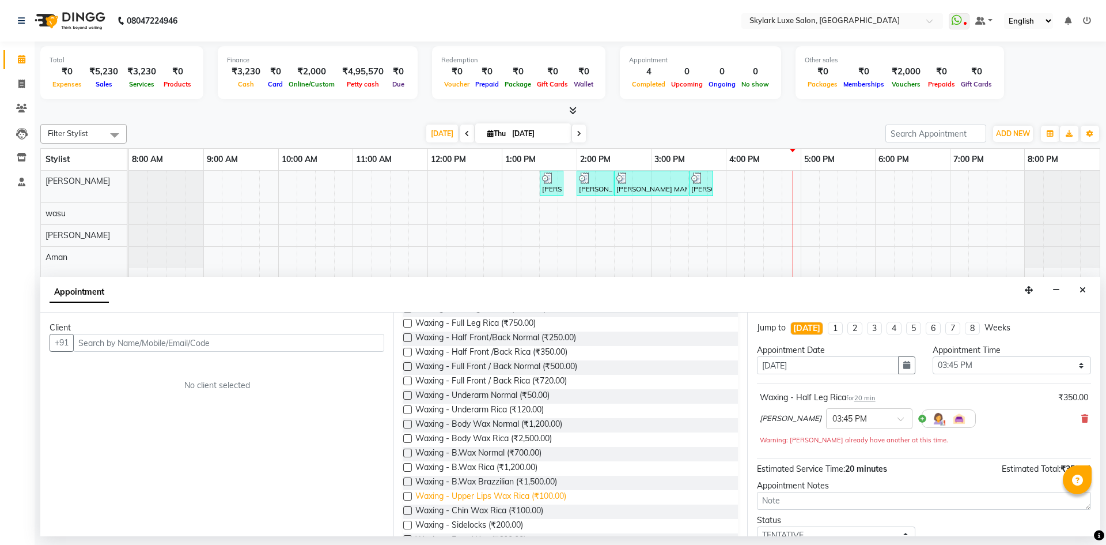
click at [518, 495] on span "Waxing - Upper Lips Wax Rica (₹100.00)" at bounding box center [490, 497] width 151 height 14
checkbox input "false"
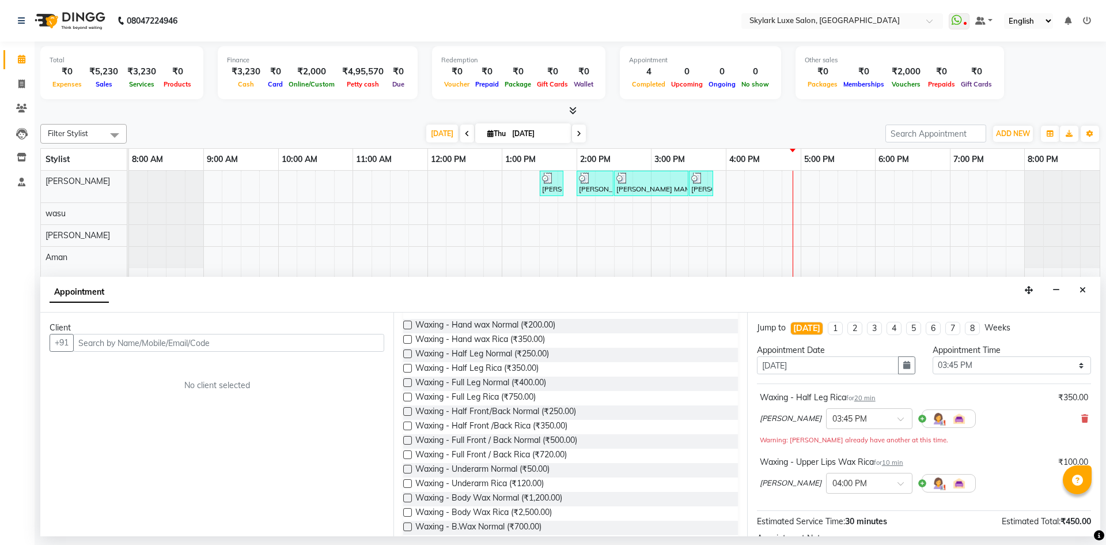
scroll to position [0, 0]
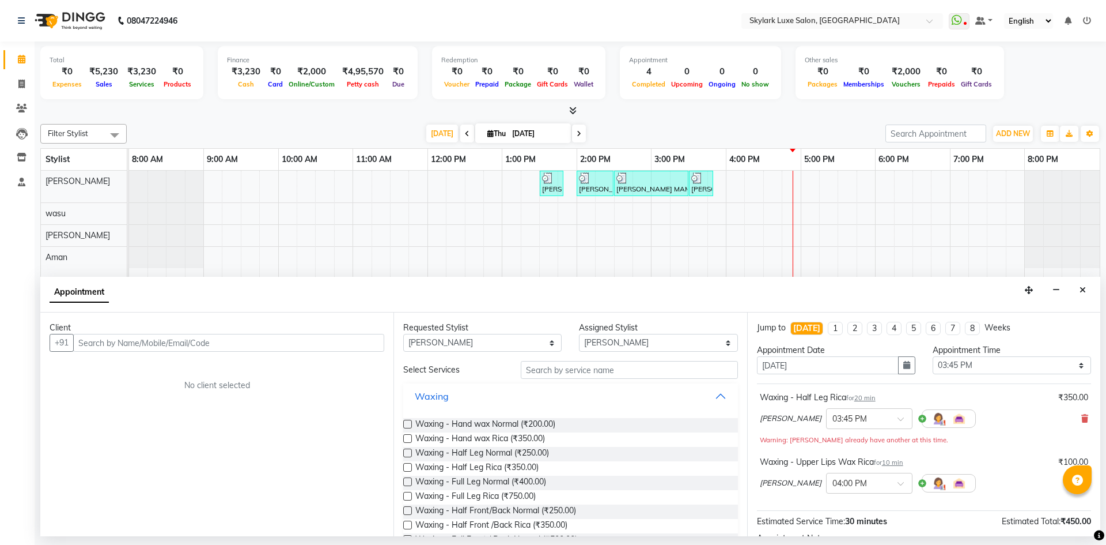
click at [507, 399] on button "Waxing" at bounding box center [570, 396] width 325 height 21
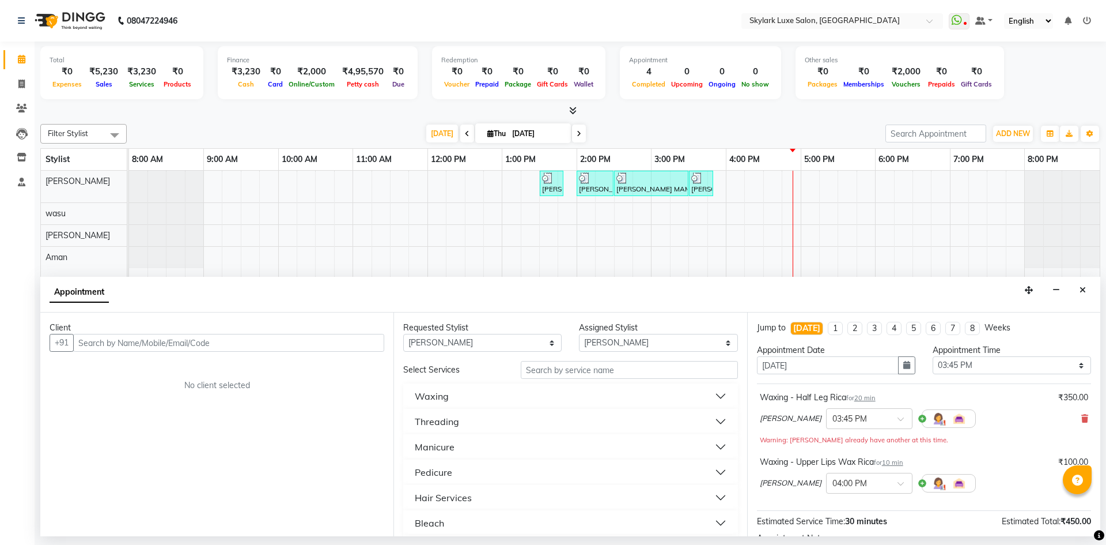
click at [472, 426] on button "Threading" at bounding box center [570, 421] width 325 height 21
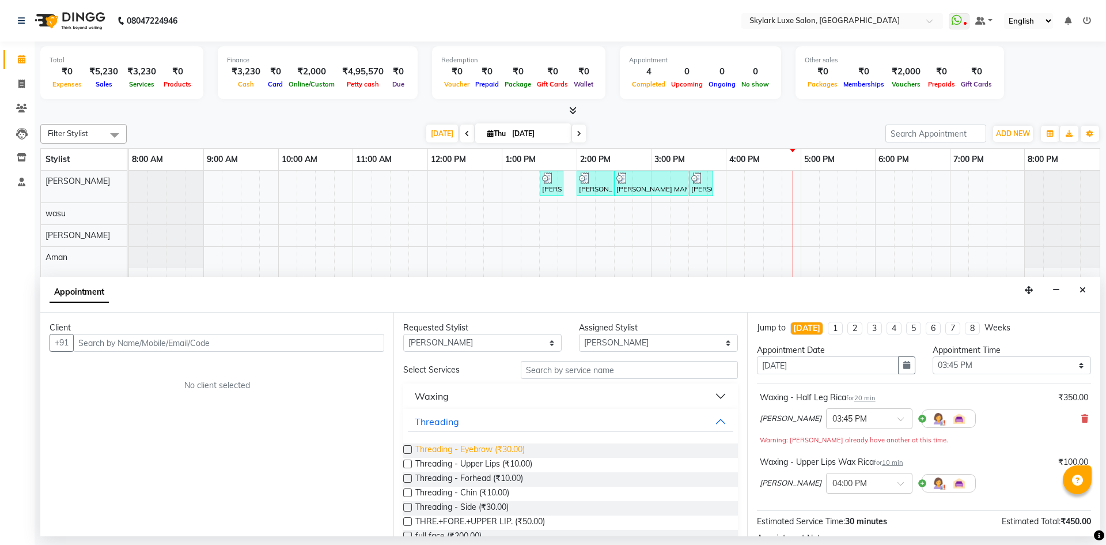
click at [495, 449] on span "Threading - Eyebrow (₹30.00)" at bounding box center [469, 450] width 109 height 14
checkbox input "false"
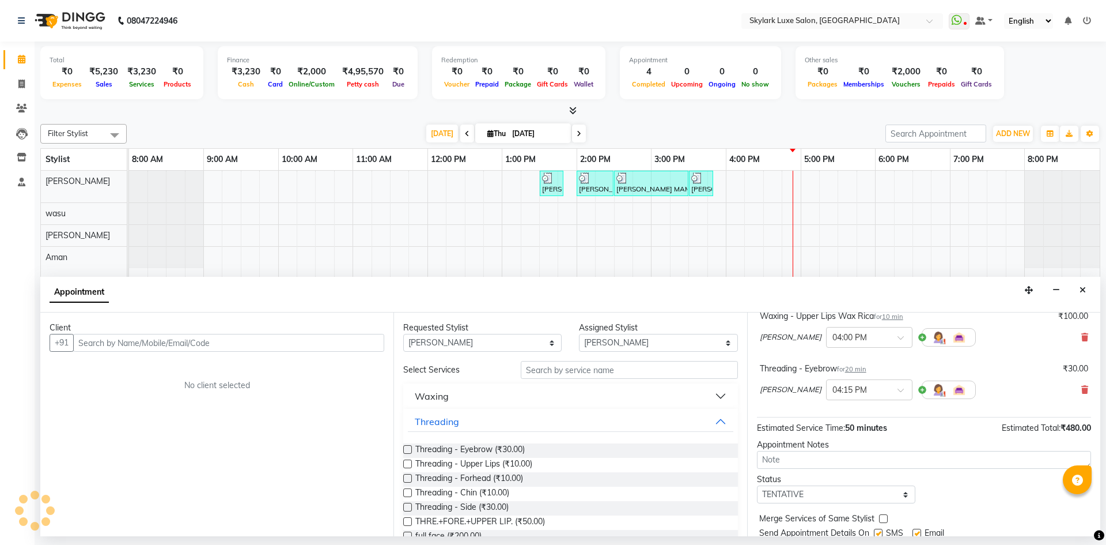
scroll to position [187, 0]
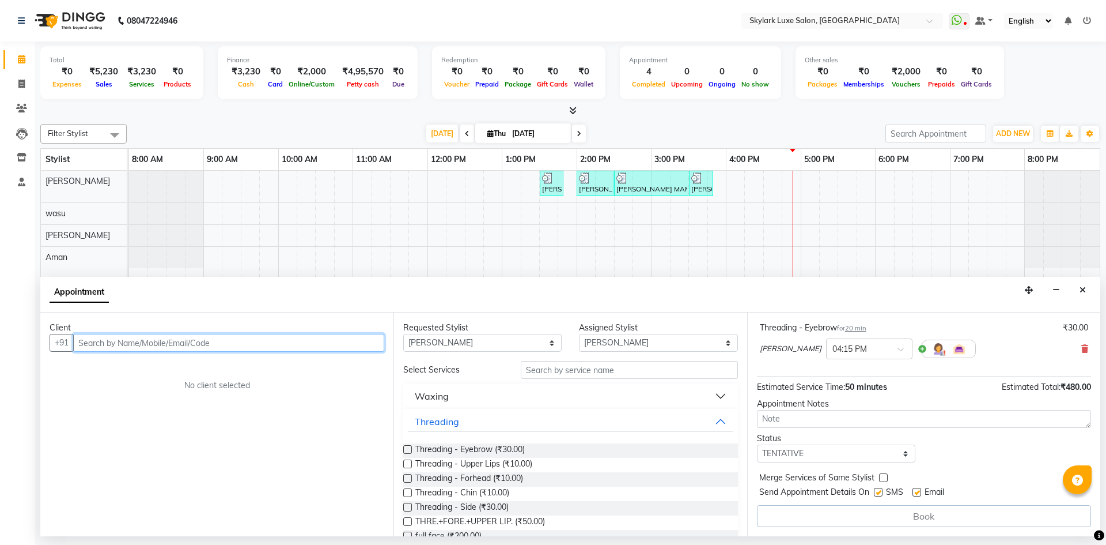
click at [343, 345] on input "text" at bounding box center [228, 343] width 311 height 18
drag, startPoint x: 830, startPoint y: 454, endPoint x: 818, endPoint y: 460, distance: 12.9
click at [830, 454] on select "Select TENTATIVE CONFIRM CHECK-IN UPCOMING" at bounding box center [836, 453] width 158 height 18
select select "check-in"
click at [757, 444] on select "Select TENTATIVE CONFIRM CHECK-IN UPCOMING" at bounding box center [836, 453] width 158 height 18
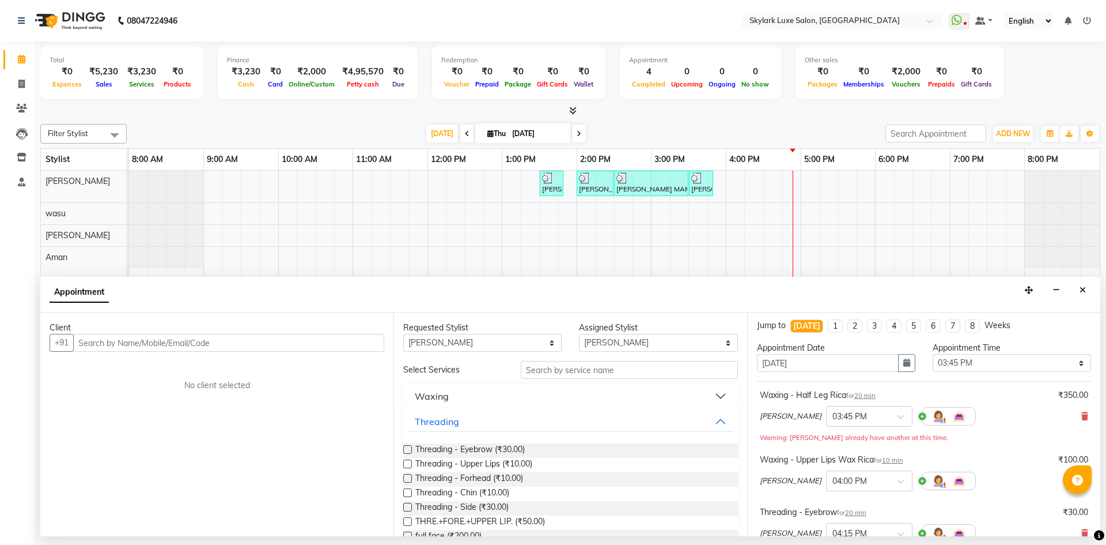
scroll to position [0, 0]
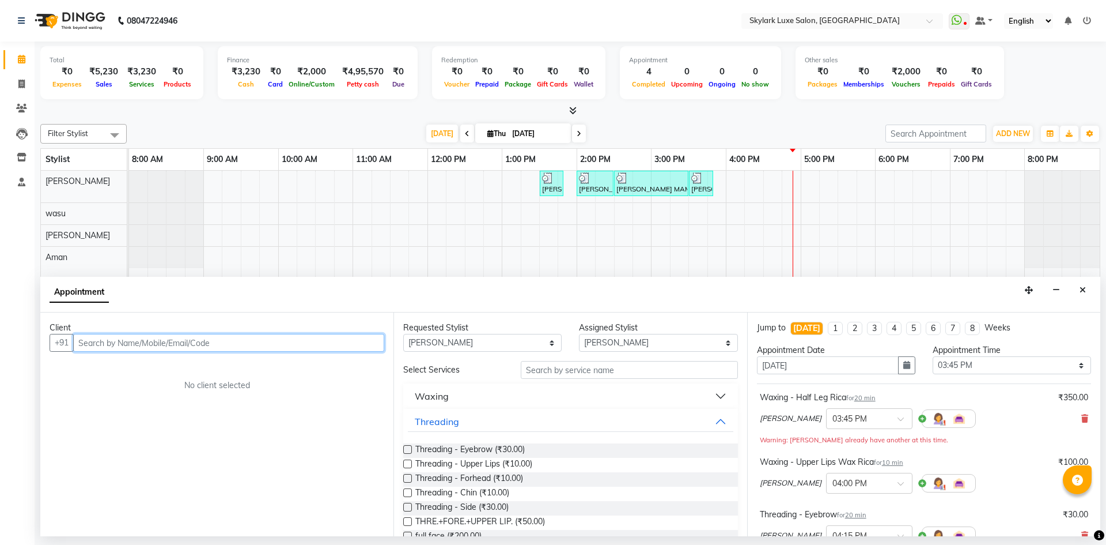
click at [103, 348] on input "text" at bounding box center [228, 343] width 311 height 18
drag, startPoint x: 0, startPoint y: 524, endPoint x: 0, endPoint y: 572, distance: 47.3
drag, startPoint x: 0, startPoint y: 572, endPoint x: 343, endPoint y: 403, distance: 382.4
click at [343, 403] on div "Client +91 No client selected" at bounding box center [216, 424] width 353 height 224
click at [319, 349] on input "text" at bounding box center [228, 343] width 311 height 18
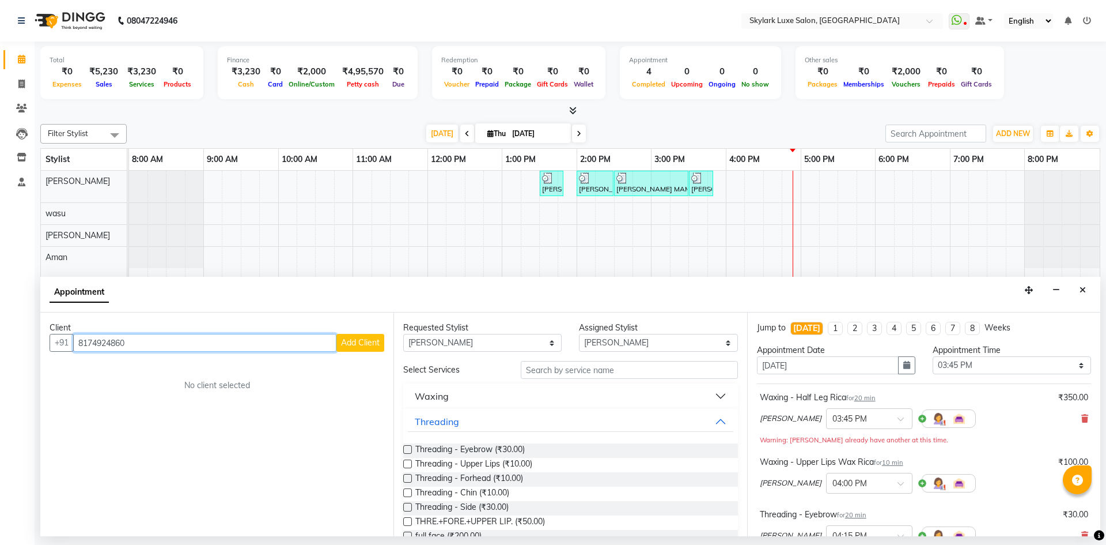
type input "8174924860"
click at [351, 352] on div "Client [PHONE_NUMBER] Add Client No client selected" at bounding box center [216, 424] width 353 height 224
click at [354, 345] on span "Add Client" at bounding box center [360, 342] width 39 height 10
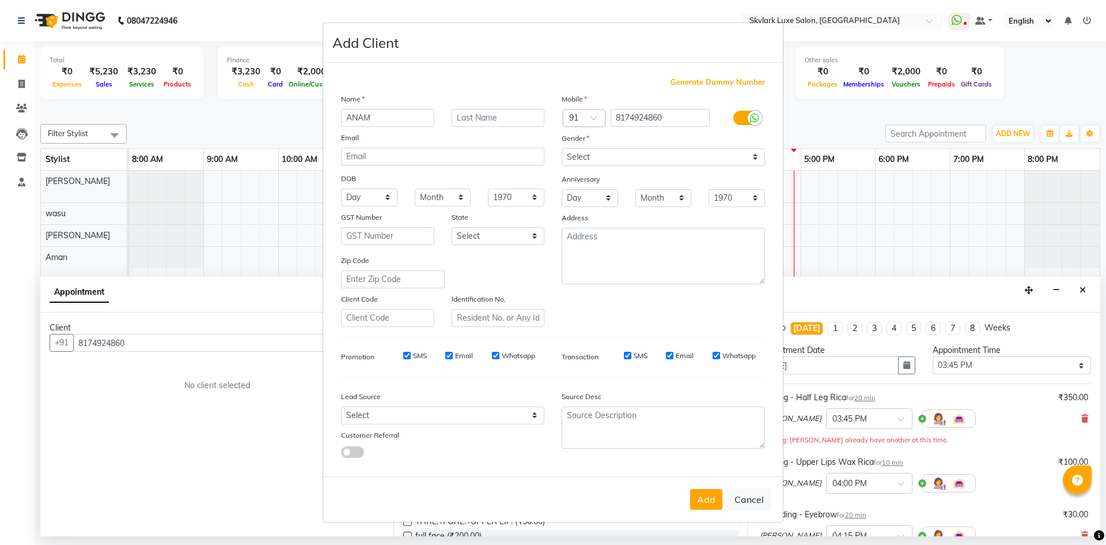
type input "ANAM"
click at [602, 163] on select "Select [DEMOGRAPHIC_DATA] [DEMOGRAPHIC_DATA] Other Prefer Not To Say" at bounding box center [663, 157] width 203 height 18
select select "[DEMOGRAPHIC_DATA]"
click at [562, 148] on select "Select [DEMOGRAPHIC_DATA] [DEMOGRAPHIC_DATA] Other Prefer Not To Say" at bounding box center [663, 157] width 203 height 18
click at [693, 504] on button "Add" at bounding box center [706, 499] width 32 height 21
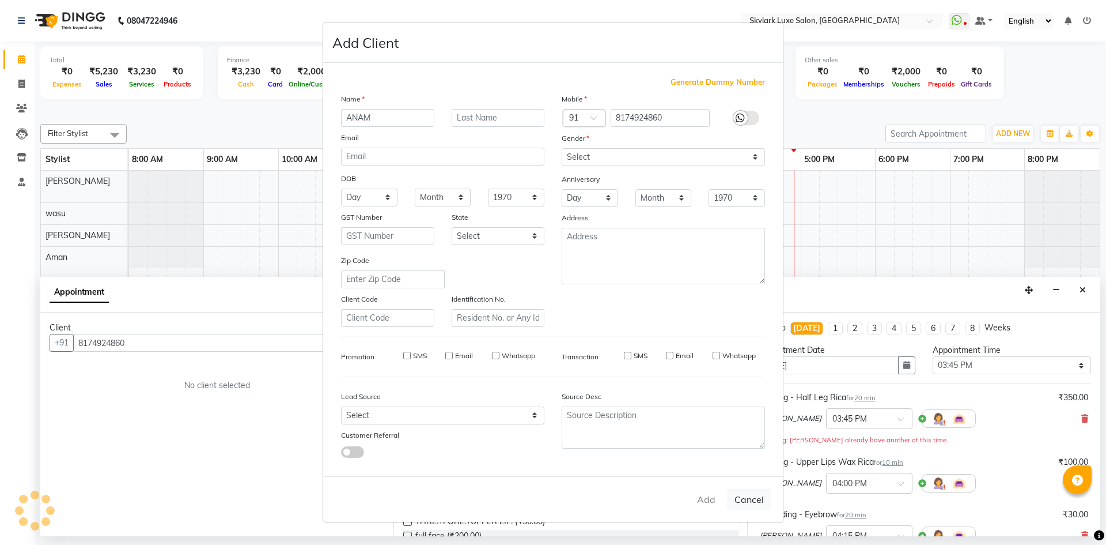
select select
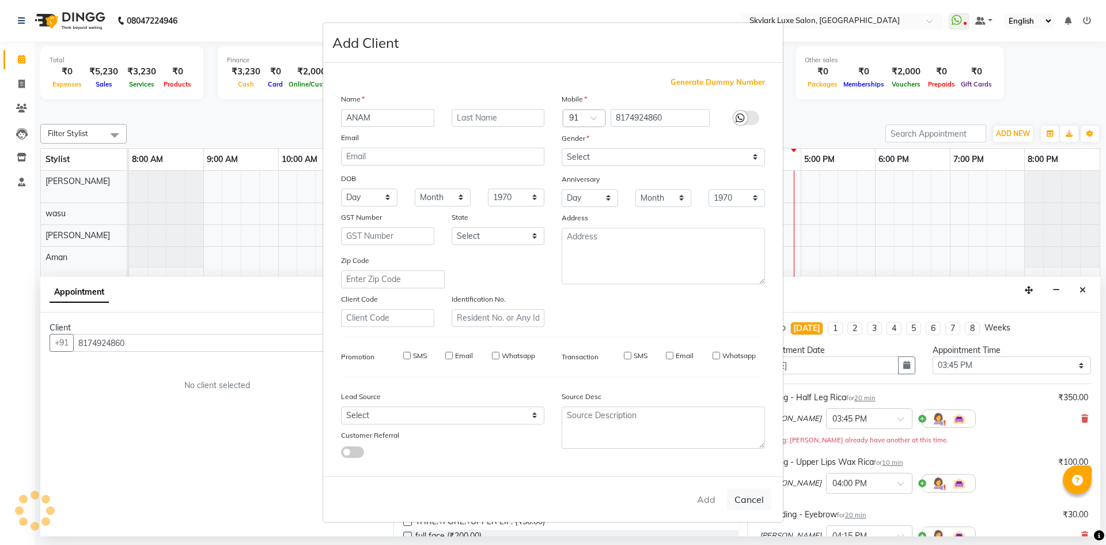
select select
checkbox input "false"
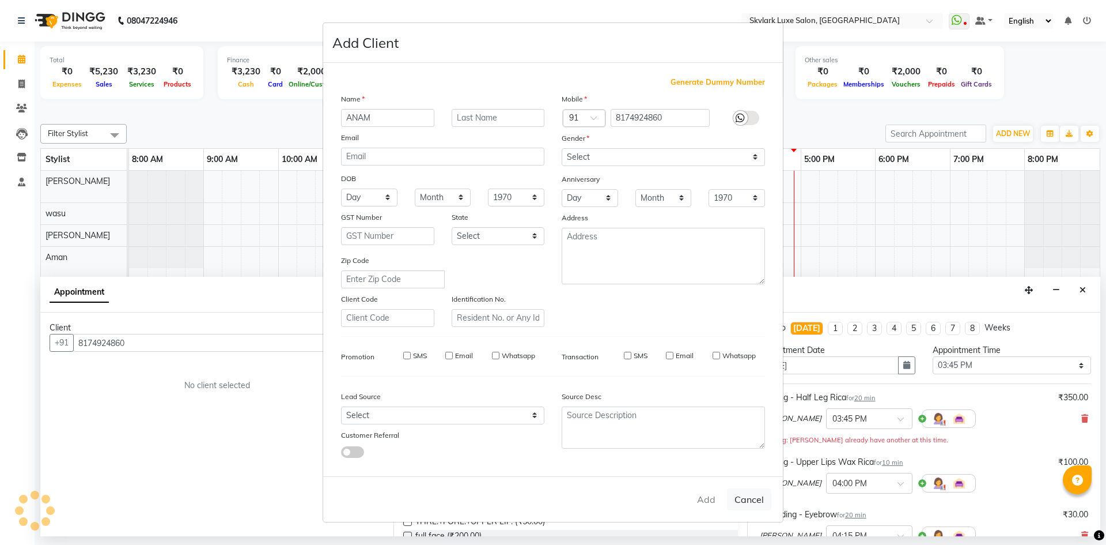
checkbox input "false"
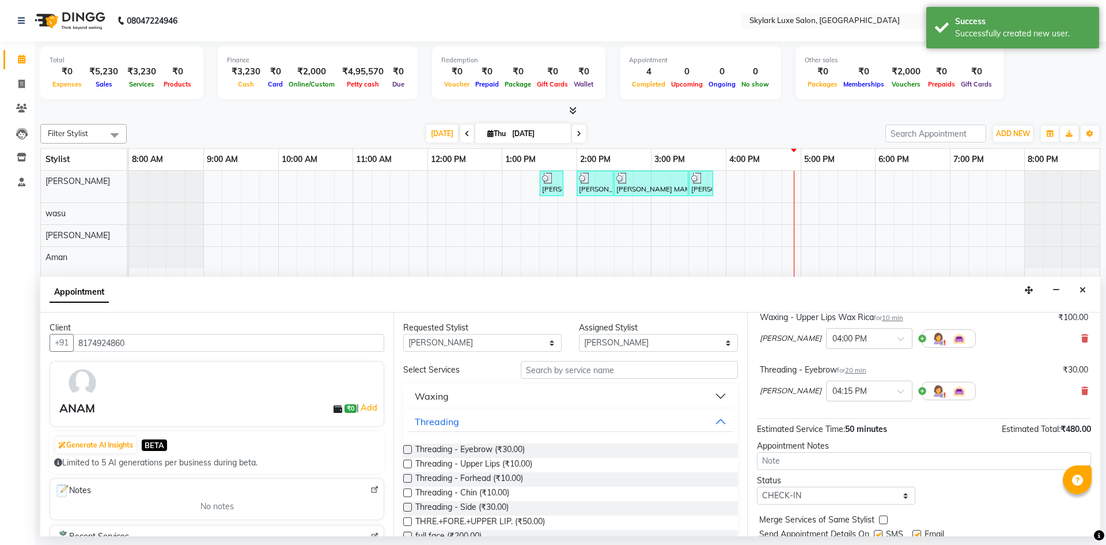
scroll to position [173, 0]
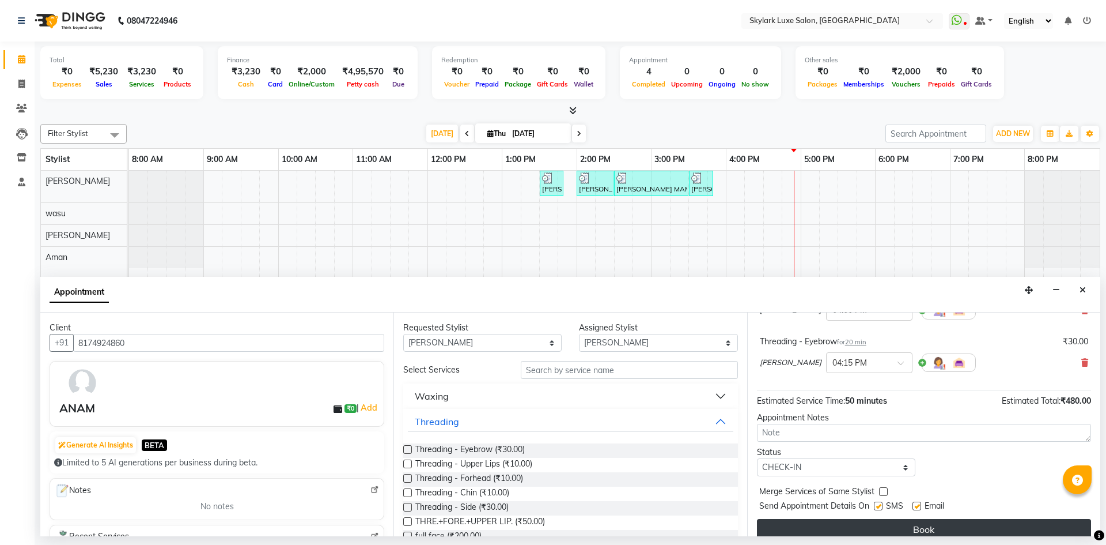
click at [910, 528] on button "Book" at bounding box center [924, 529] width 334 height 21
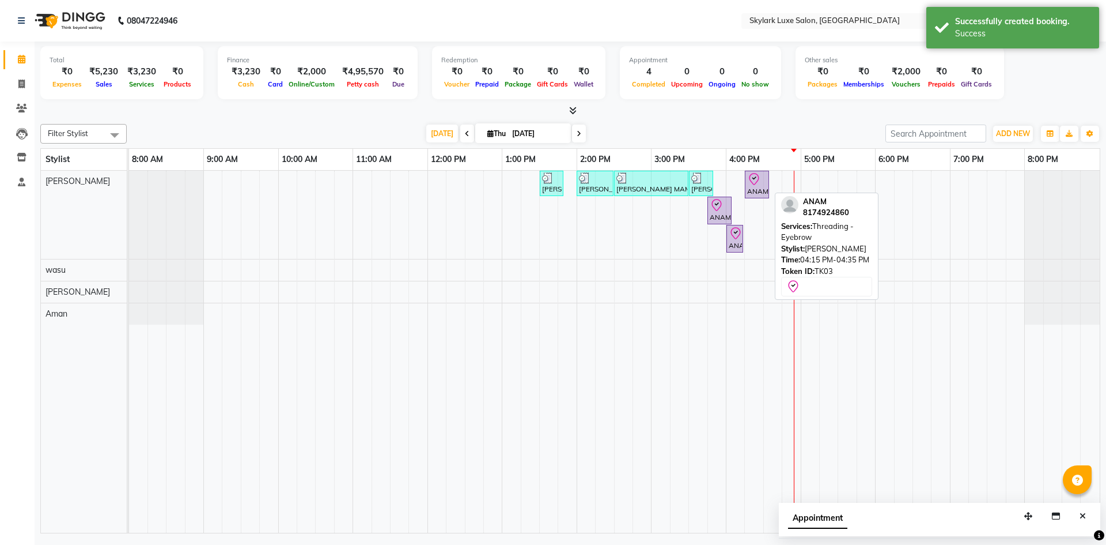
click at [748, 185] on icon at bounding box center [754, 179] width 14 height 14
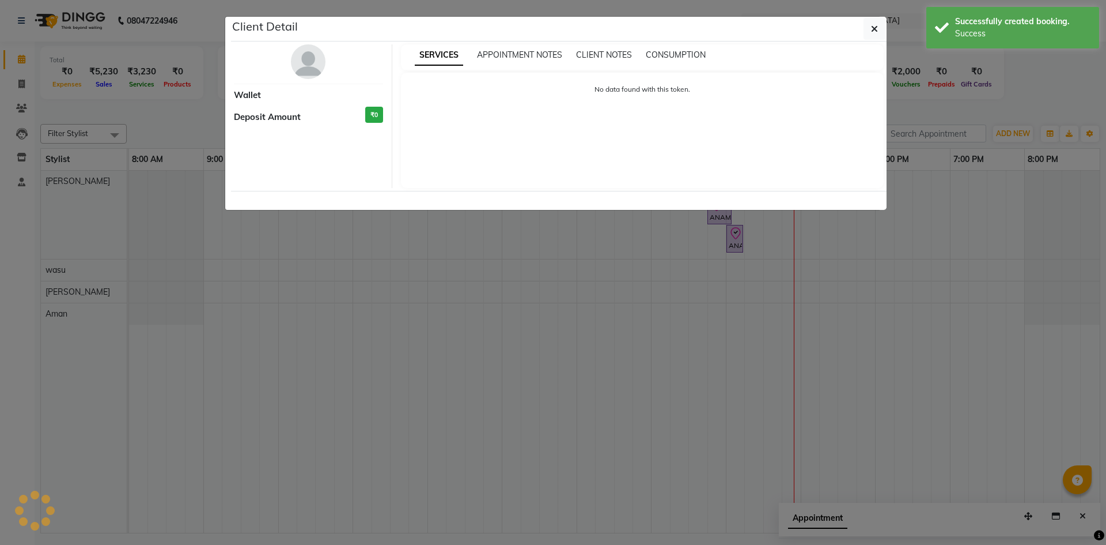
select select "8"
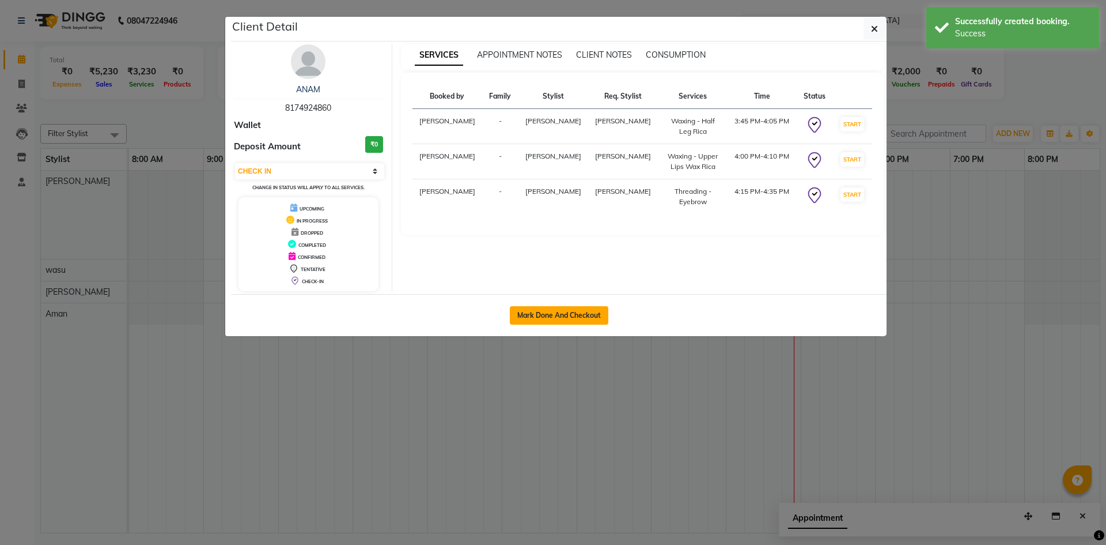
click at [537, 310] on button "Mark Done And Checkout" at bounding box center [559, 315] width 99 height 18
select select "8191"
select select "service"
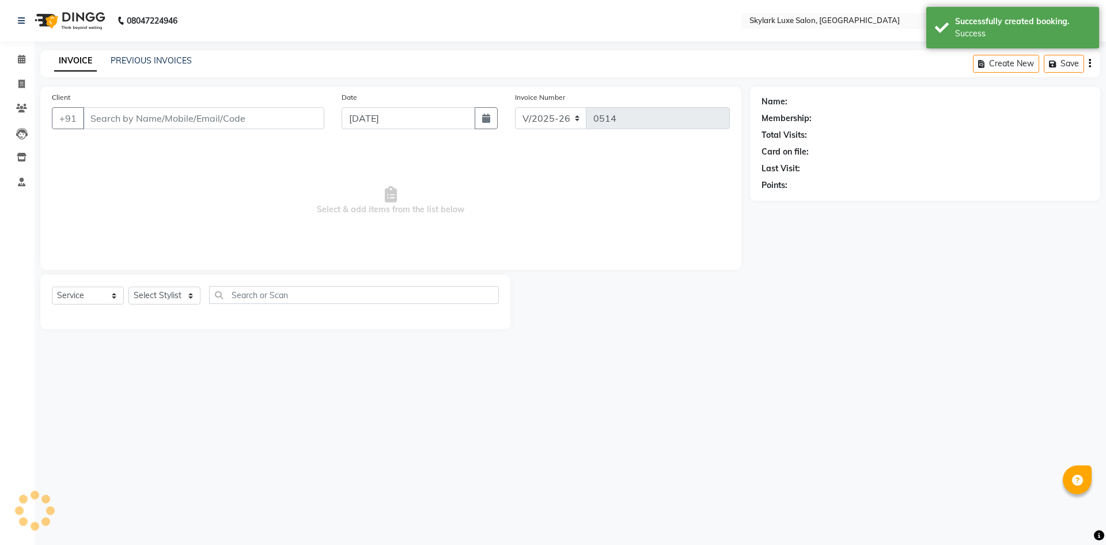
type input "8174924860"
select select "85056"
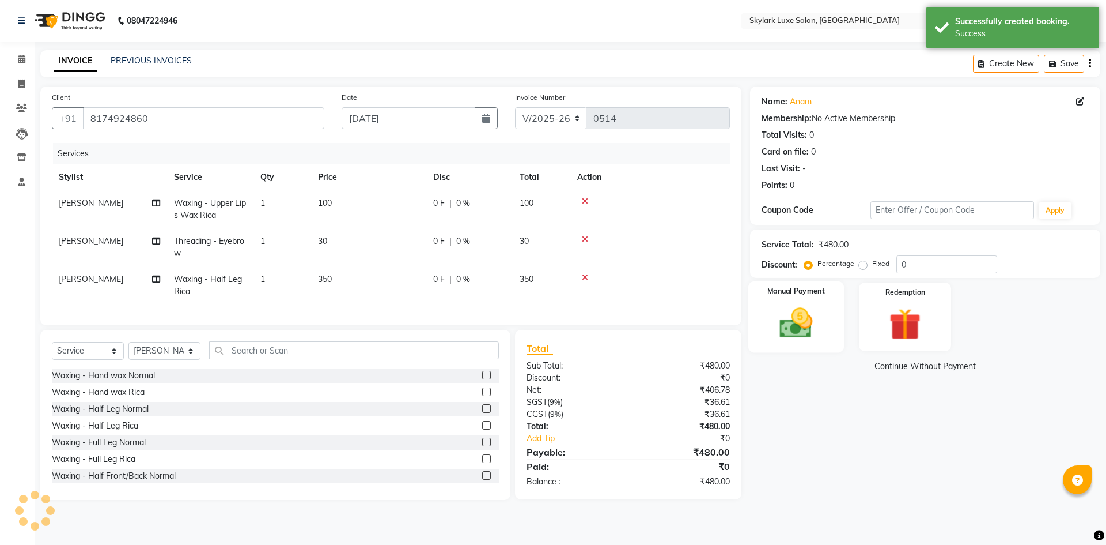
click at [801, 328] on img at bounding box center [796, 323] width 54 height 38
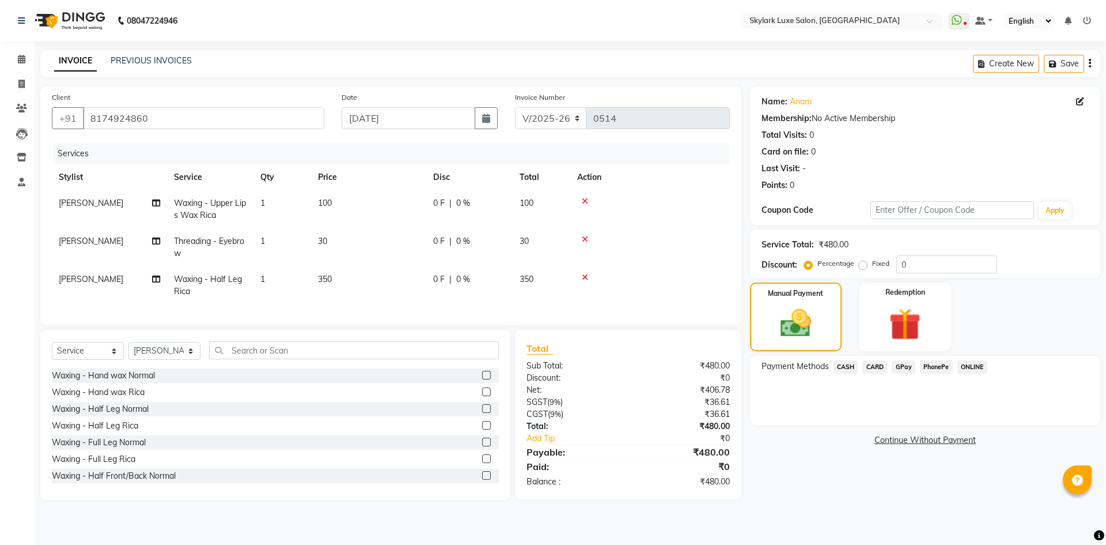
click at [874, 368] on span "CARD" at bounding box center [875, 366] width 25 height 13
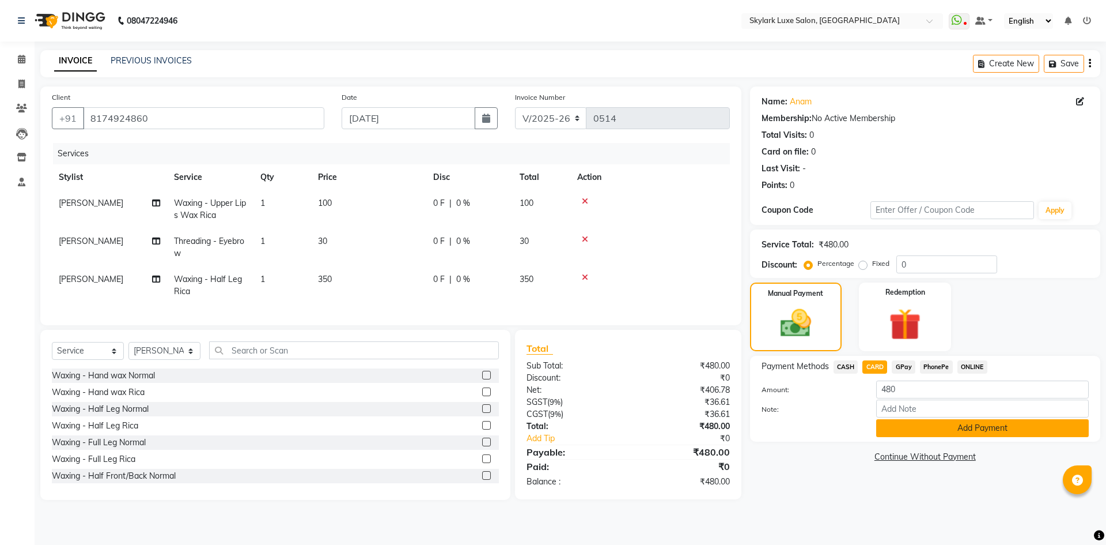
click at [896, 428] on button "Add Payment" at bounding box center [982, 428] width 213 height 18
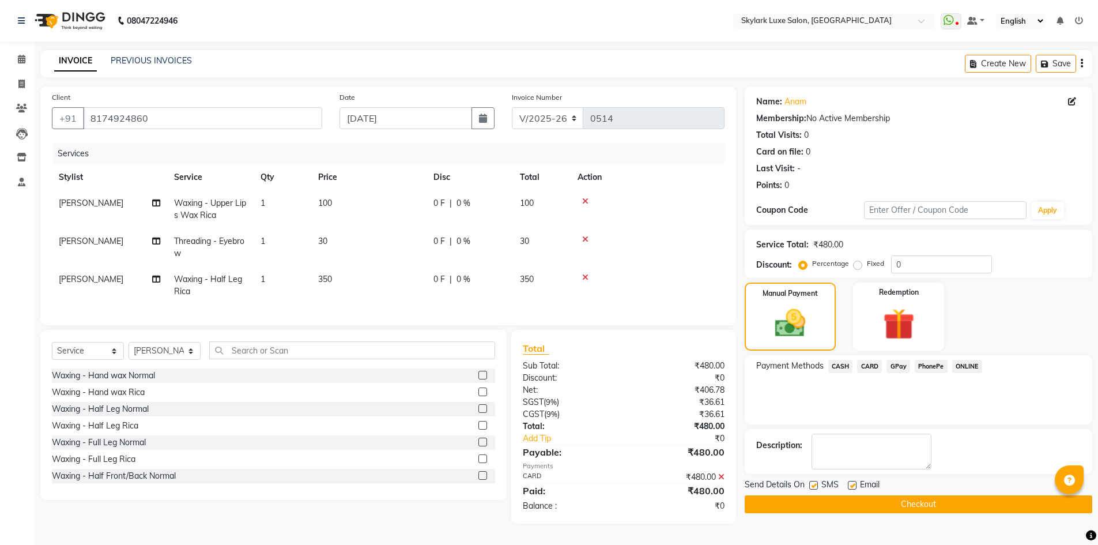
click at [849, 501] on button "Checkout" at bounding box center [918, 504] width 347 height 18
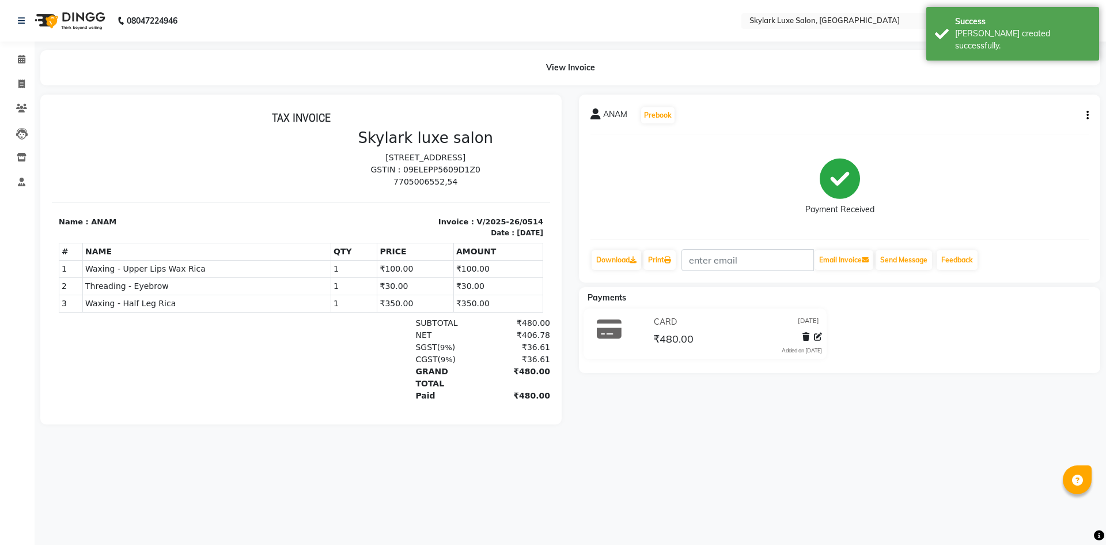
click at [662, 270] on div "Print" at bounding box center [660, 260] width 35 height 22
click at [661, 260] on link "Print" at bounding box center [660, 260] width 32 height 20
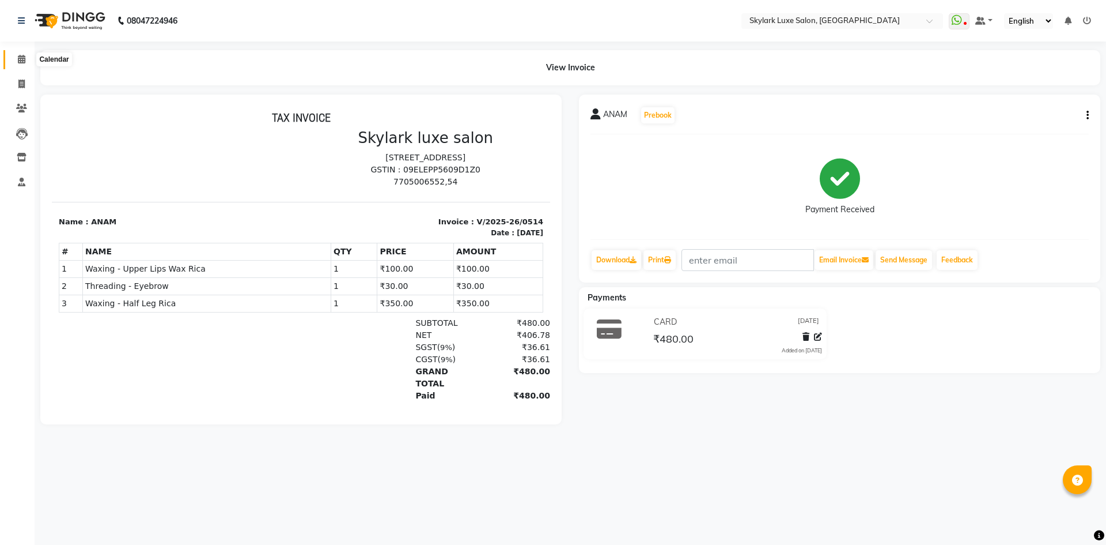
click at [18, 58] on icon at bounding box center [21, 59] width 7 height 9
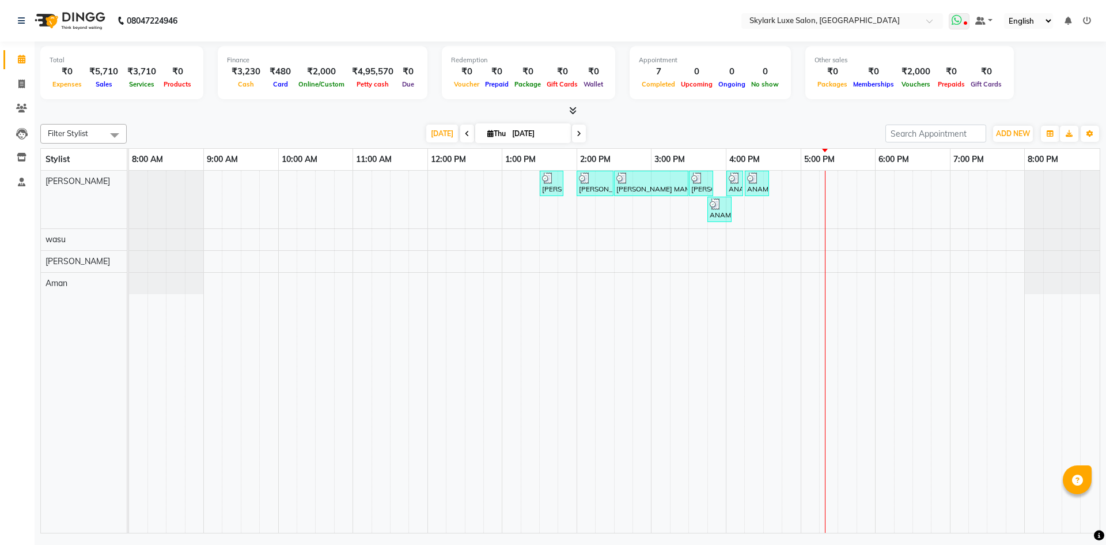
click at [957, 21] on icon at bounding box center [957, 20] width 10 height 12
